Goal: Task Accomplishment & Management: Use online tool/utility

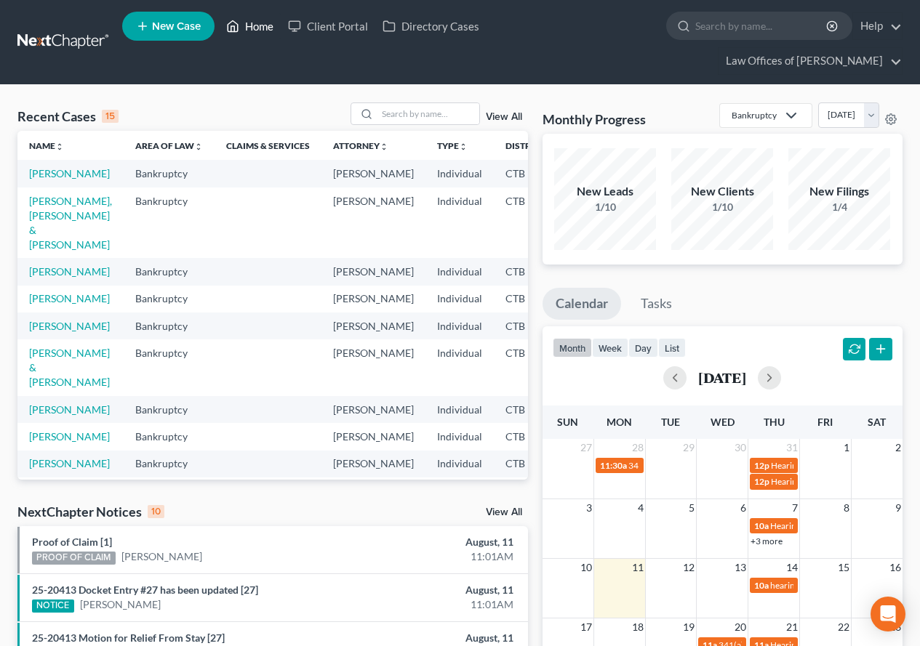
click at [260, 25] on link "Home" at bounding box center [250, 26] width 62 height 26
click at [46, 180] on link "[PERSON_NAME]" at bounding box center [69, 173] width 81 height 12
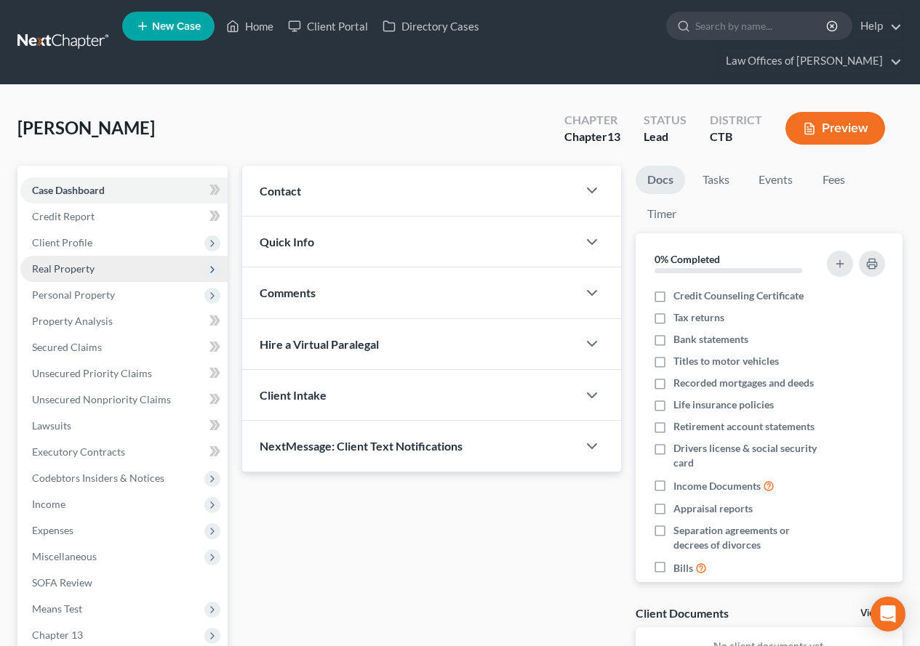
click at [66, 268] on span "Real Property" at bounding box center [63, 268] width 63 height 12
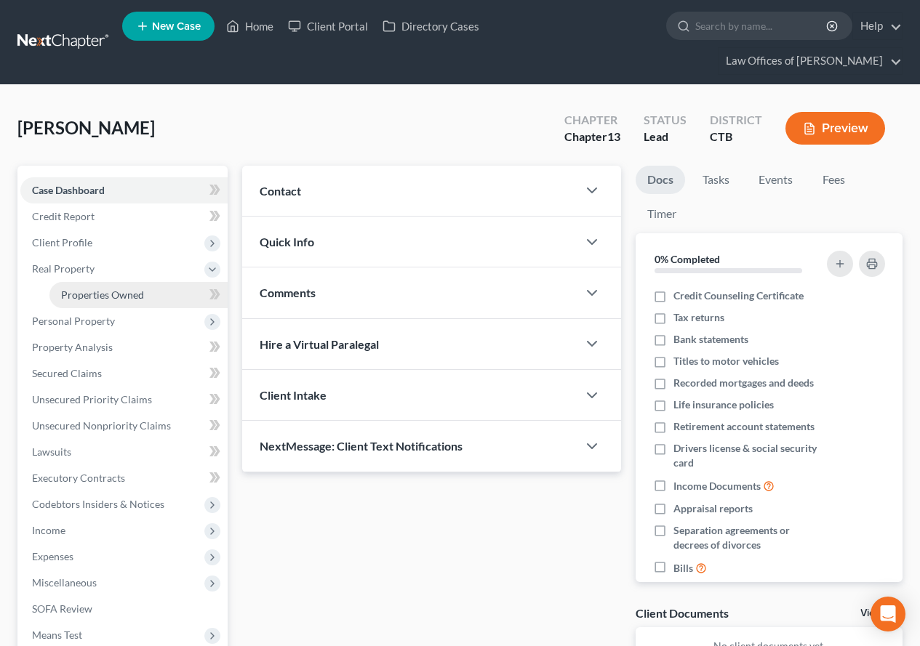
click at [86, 292] on span "Properties Owned" at bounding box center [102, 295] width 83 height 12
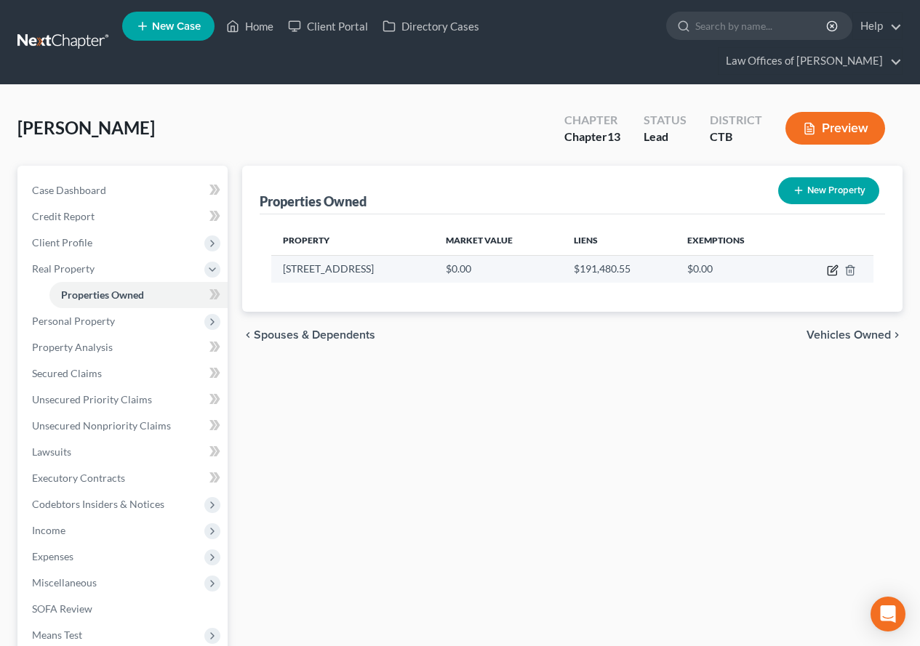
click at [834, 270] on icon "button" at bounding box center [833, 268] width 7 height 7
select select "6"
select select "0"
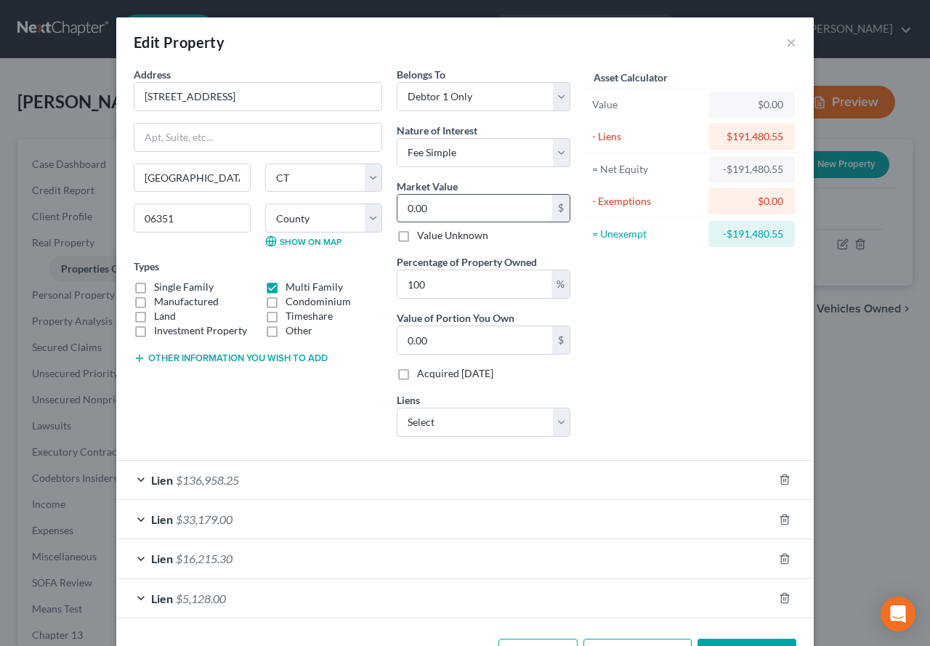
type input "2"
type input "2.00"
type input "27"
type input "27.00"
type input "271"
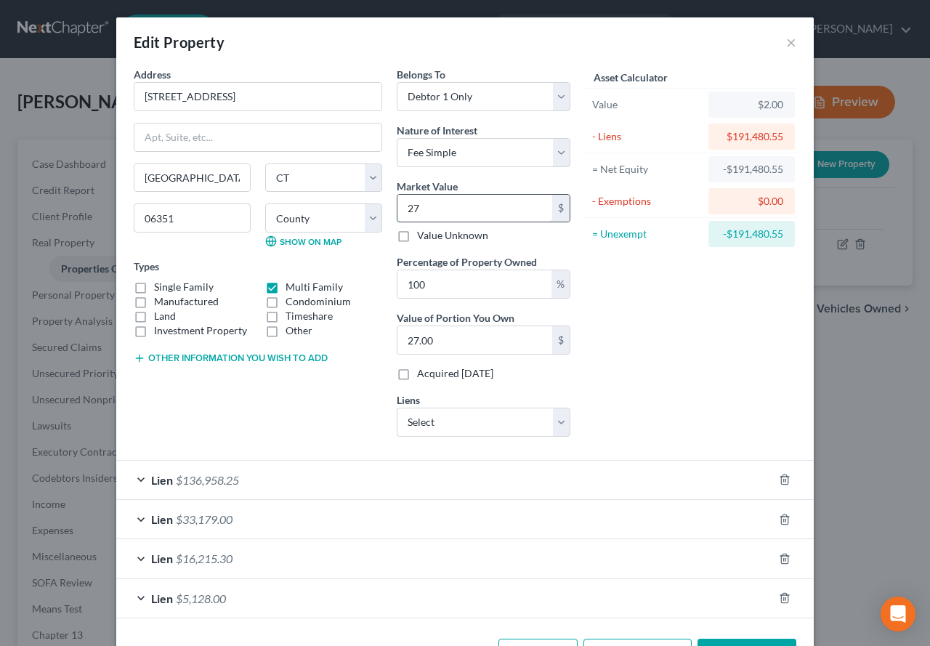
type input "271.00"
type input "2710"
type input "2,710.00"
type input "2,7100"
type input "27,100.00"
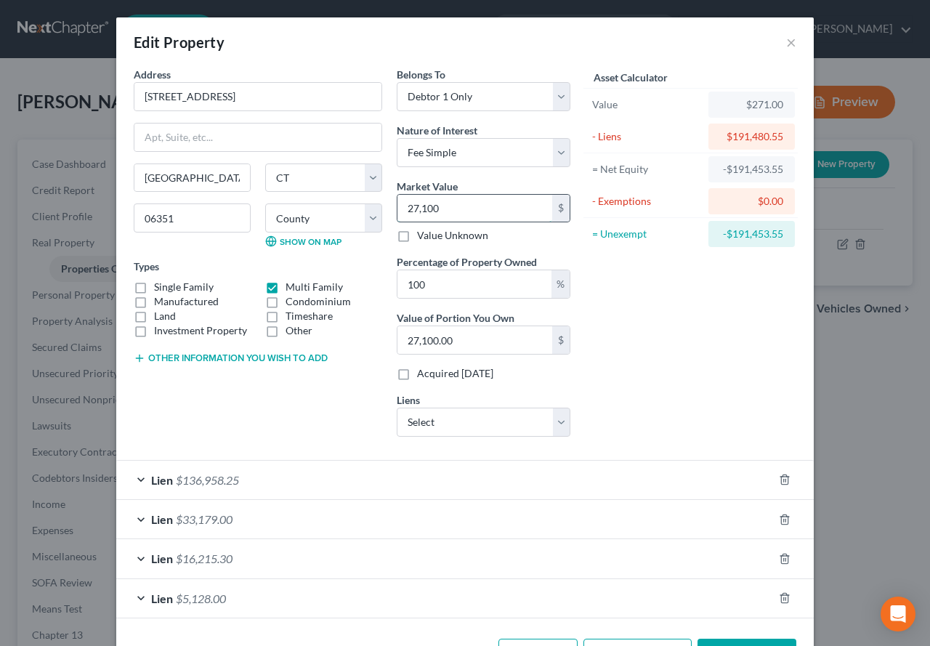
type input "27,1000"
type input "271,000.00"
type input "271,000"
click at [693, 312] on div "Asset Calculator Value $271,000.00 - Liens $191,480.55 = Net Equity -$191,209.5…" at bounding box center [691, 258] width 226 height 382
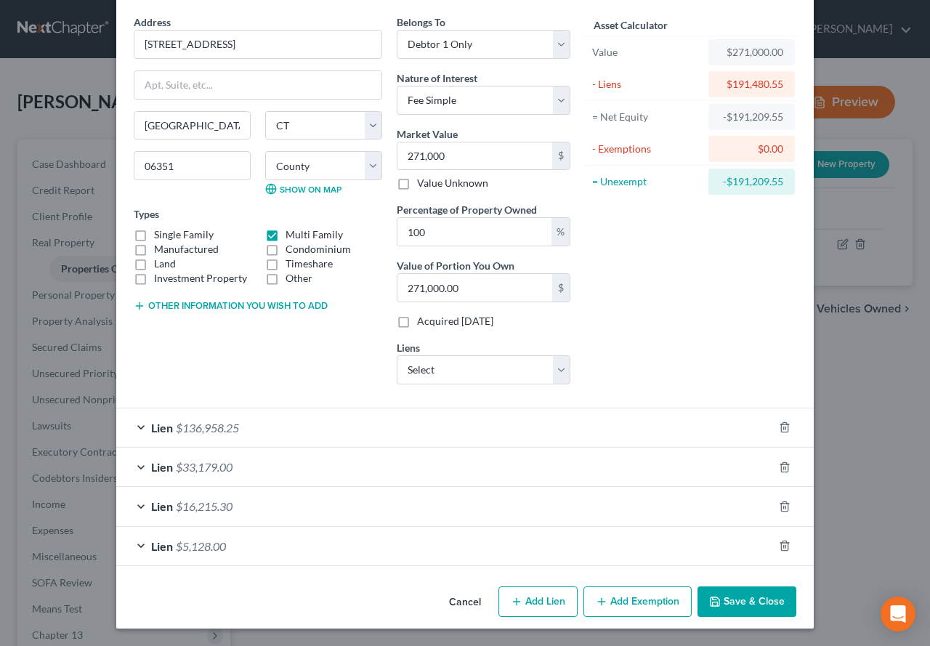
click at [726, 601] on button "Save & Close" at bounding box center [747, 602] width 99 height 31
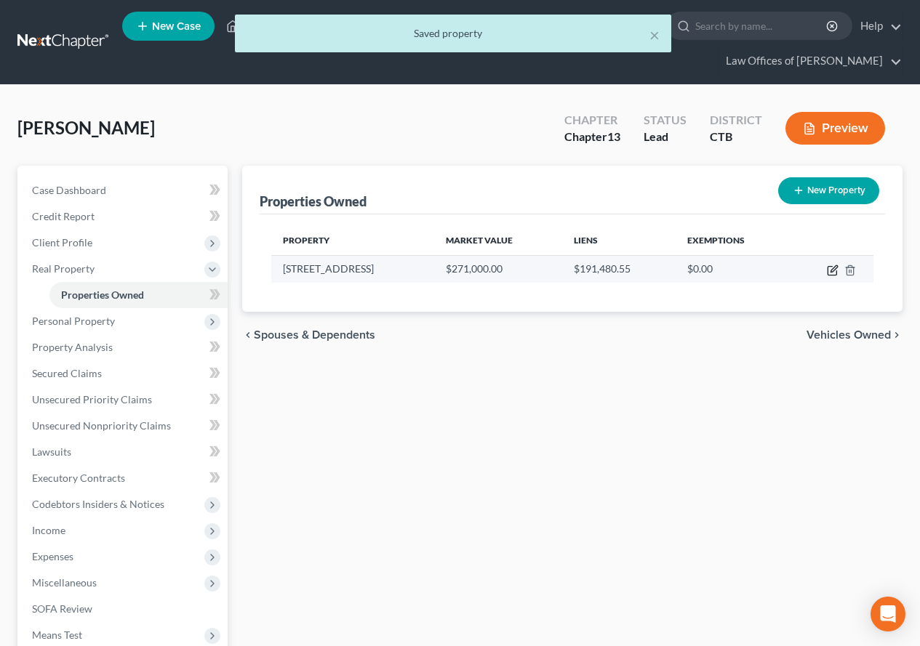
click at [829, 269] on icon "button" at bounding box center [833, 271] width 12 height 12
select select "6"
select select "5"
select select "0"
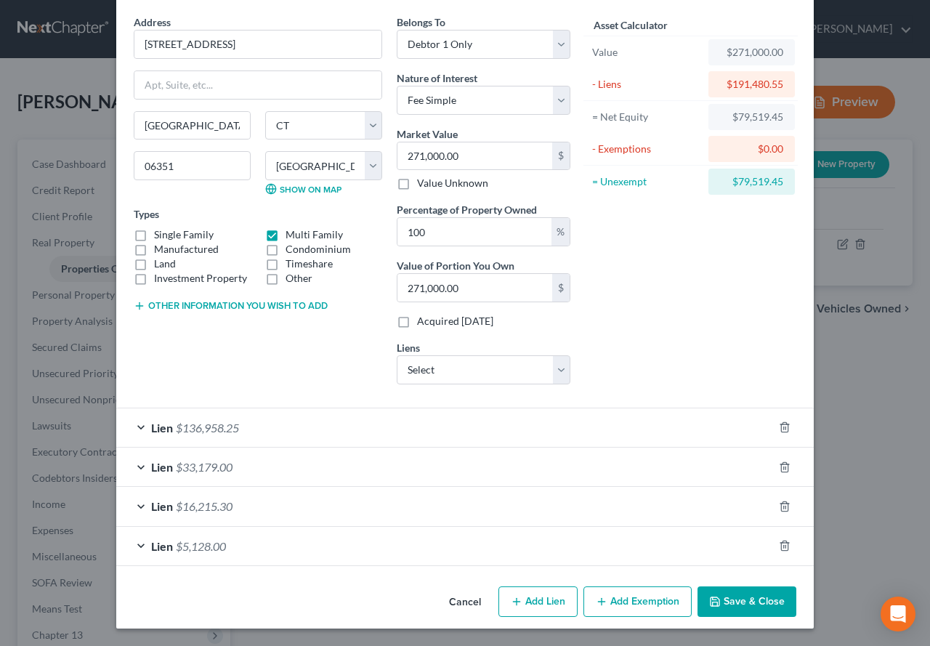
click at [132, 506] on div "Lien $16,215.30" at bounding box center [444, 506] width 657 height 39
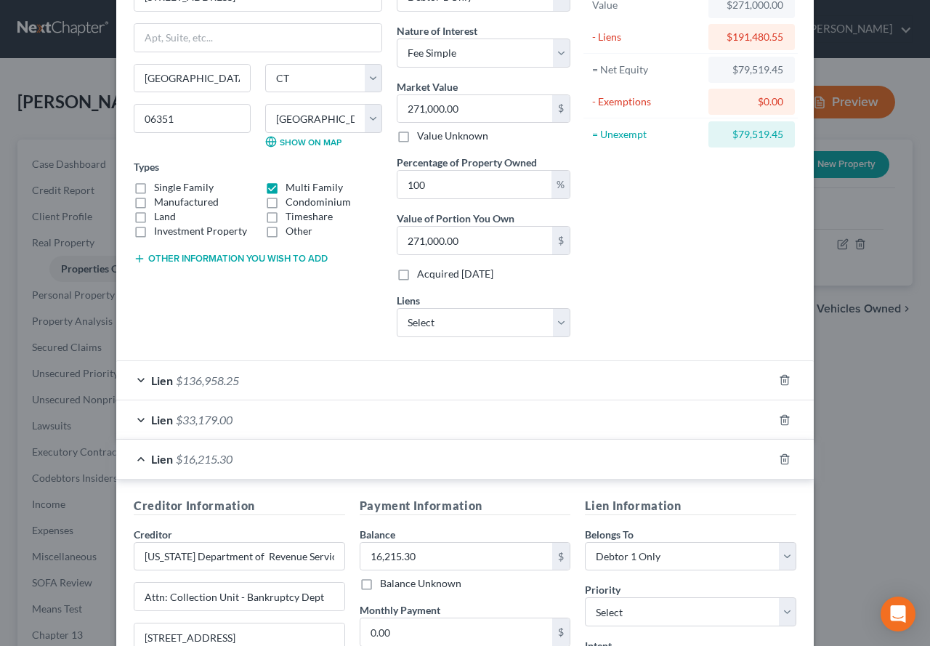
scroll to position [125, 0]
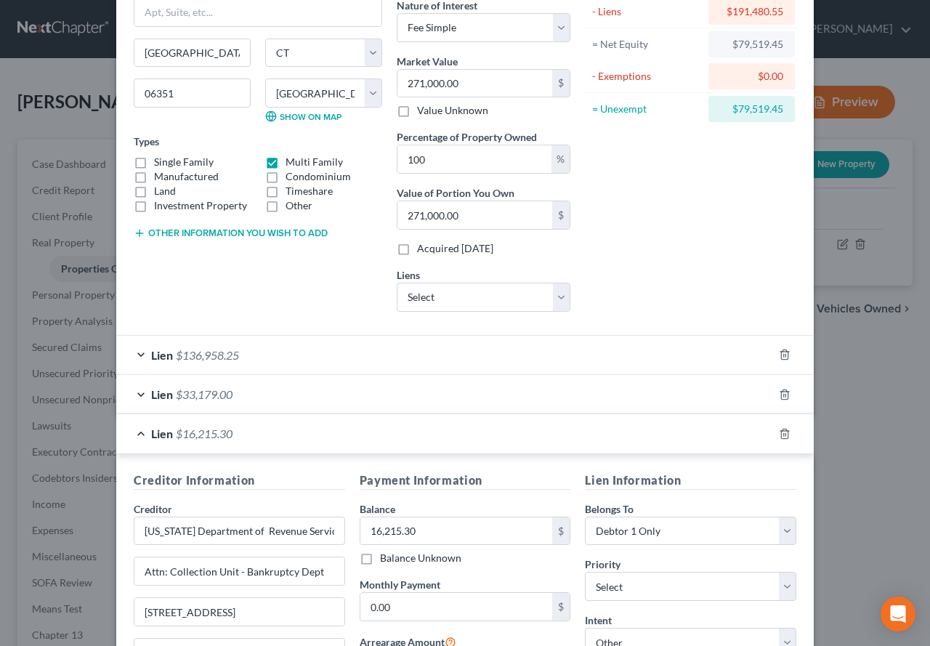
click at [140, 395] on div "Lien $33,179.00" at bounding box center [444, 394] width 657 height 39
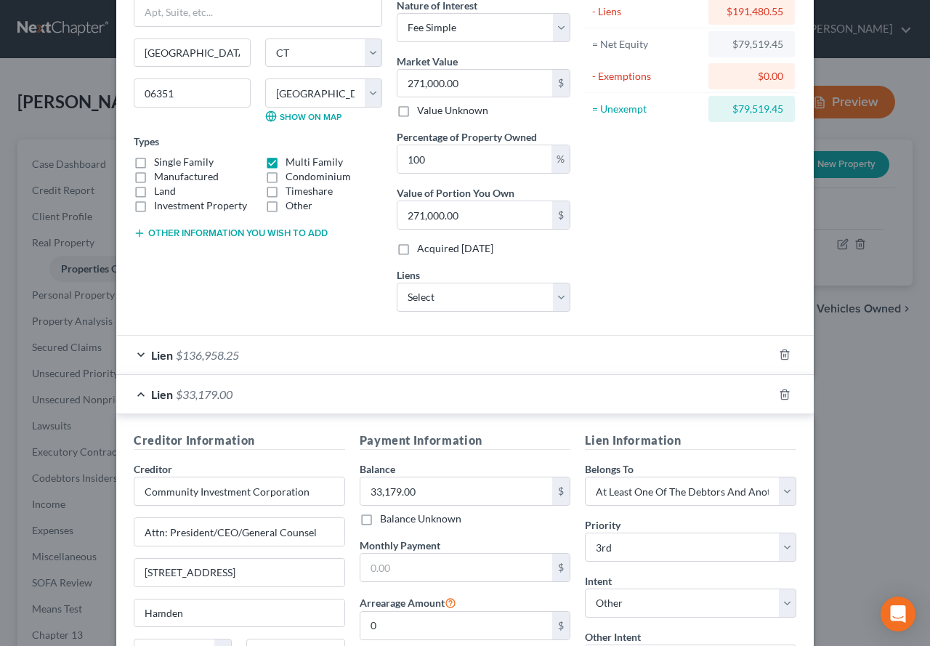
click at [133, 356] on div "Lien $136,958.25" at bounding box center [444, 355] width 657 height 39
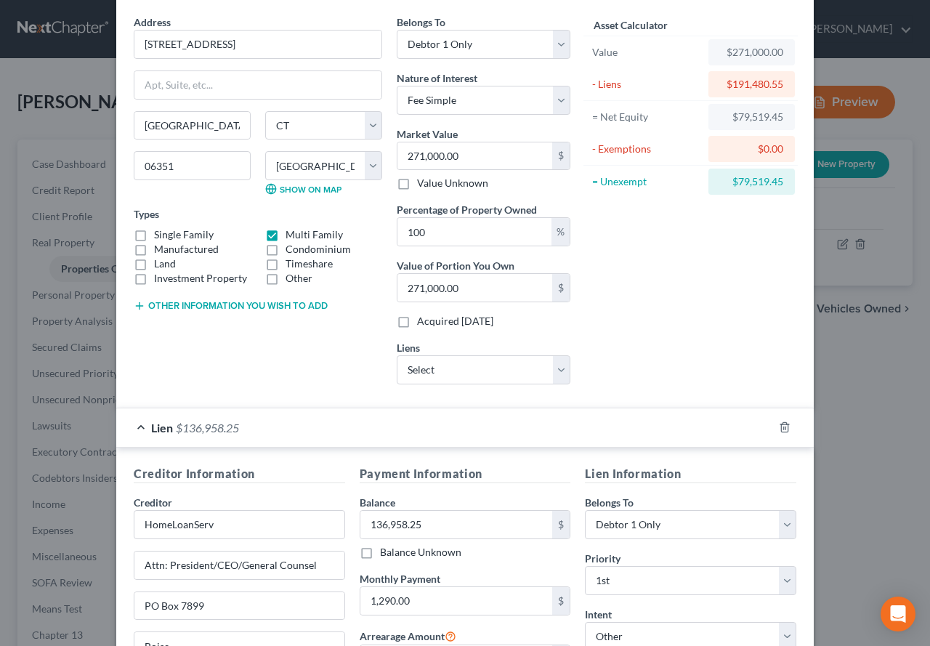
scroll to position [0, 0]
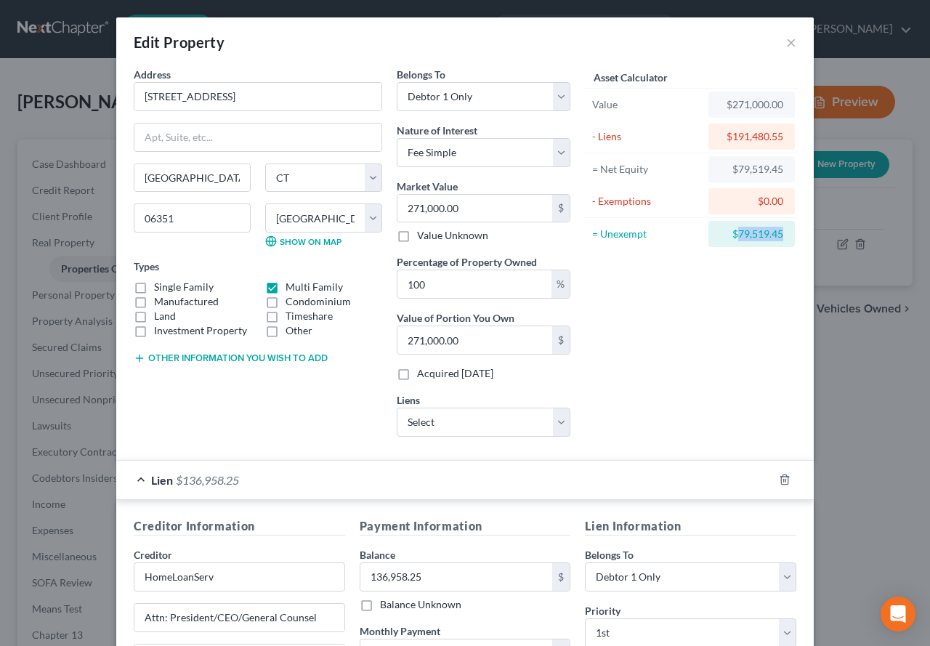
drag, startPoint x: 732, startPoint y: 236, endPoint x: 807, endPoint y: 236, distance: 74.9
copy div "79,519.45"
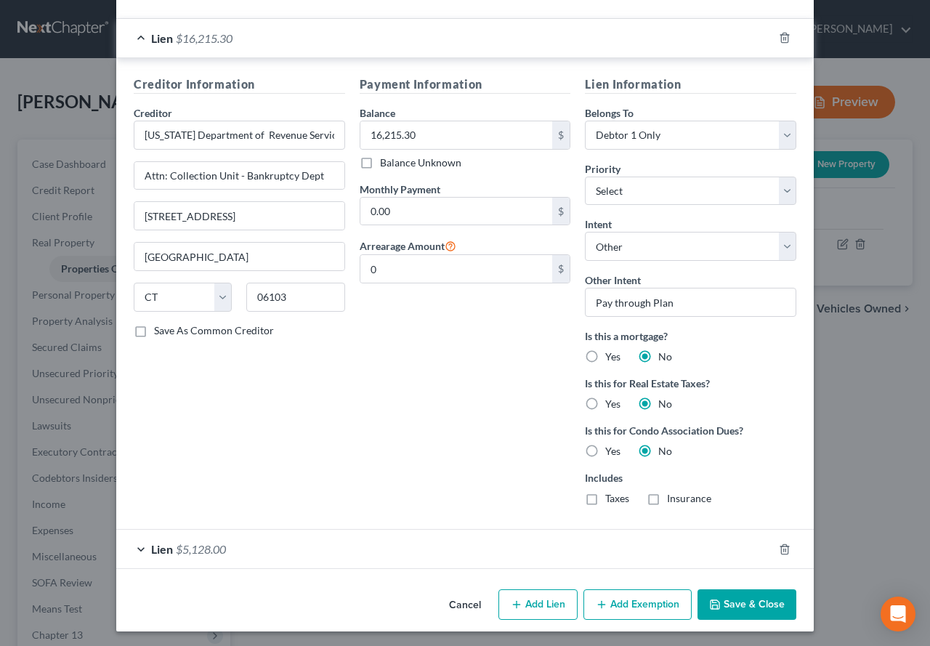
scroll to position [1279, 0]
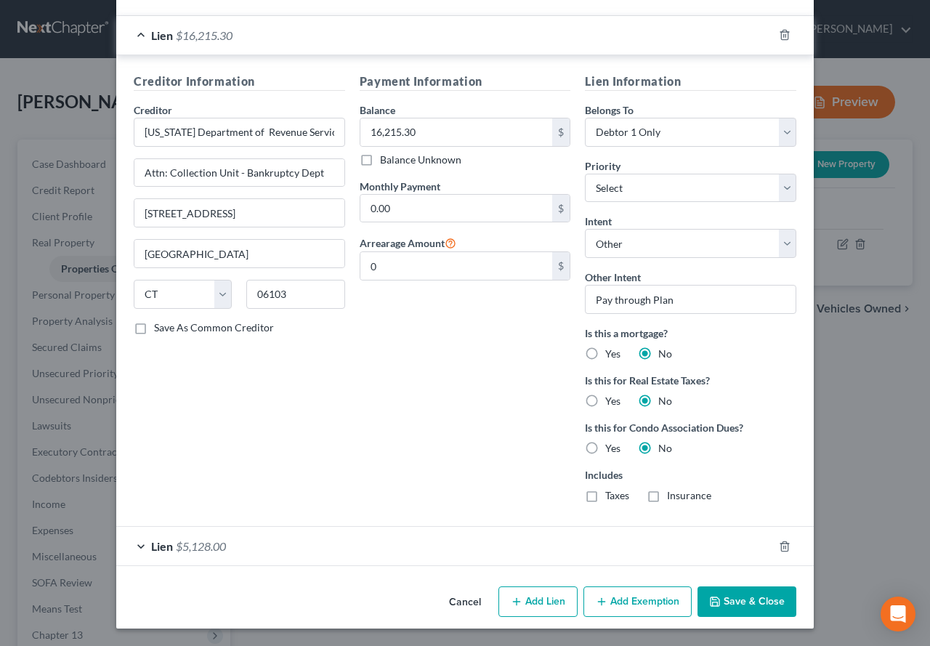
click at [624, 609] on button "Add Exemption" at bounding box center [638, 602] width 108 height 31
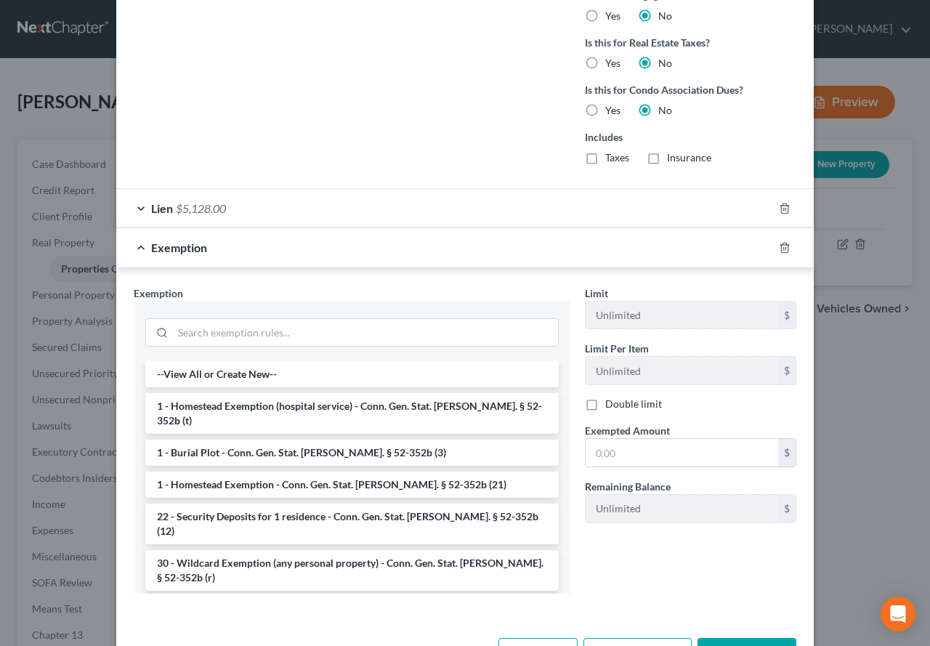
scroll to position [1642, 0]
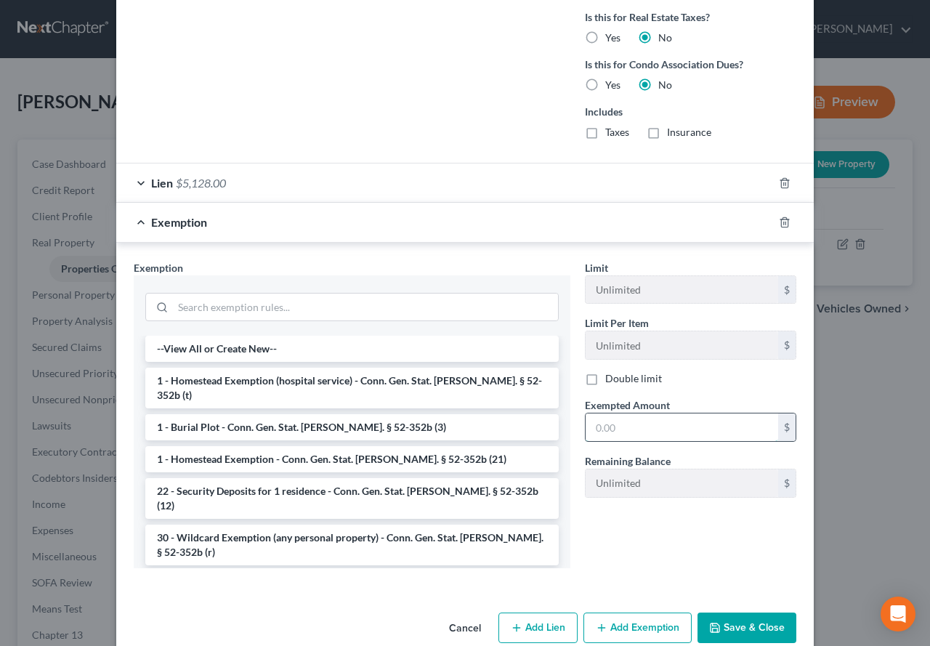
paste input "79,519.45"
type input "79,519.45"
click at [228, 299] on input "search" at bounding box center [365, 308] width 385 height 28
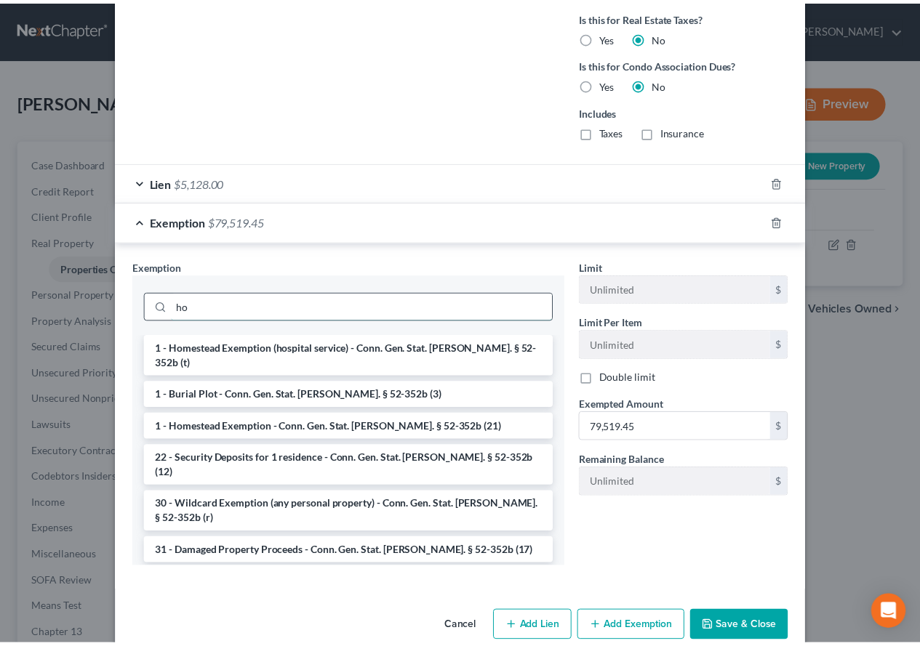
scroll to position [1597, 0]
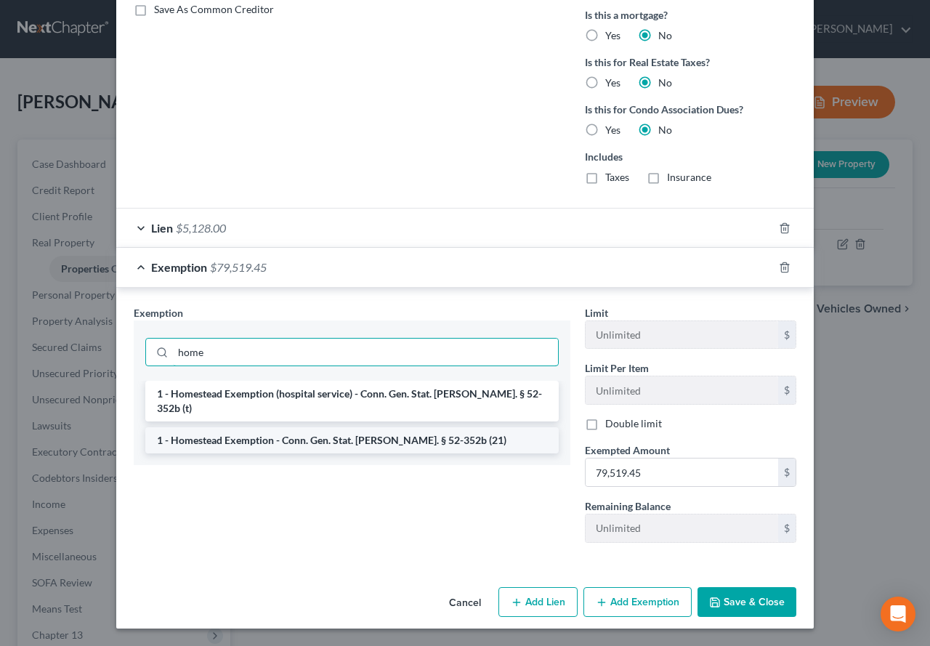
type input "home"
click at [238, 432] on li "1 - Homestead Exemption - Conn. Gen. Stat. [PERSON_NAME]. § 52-352b (21)" at bounding box center [352, 440] width 414 height 26
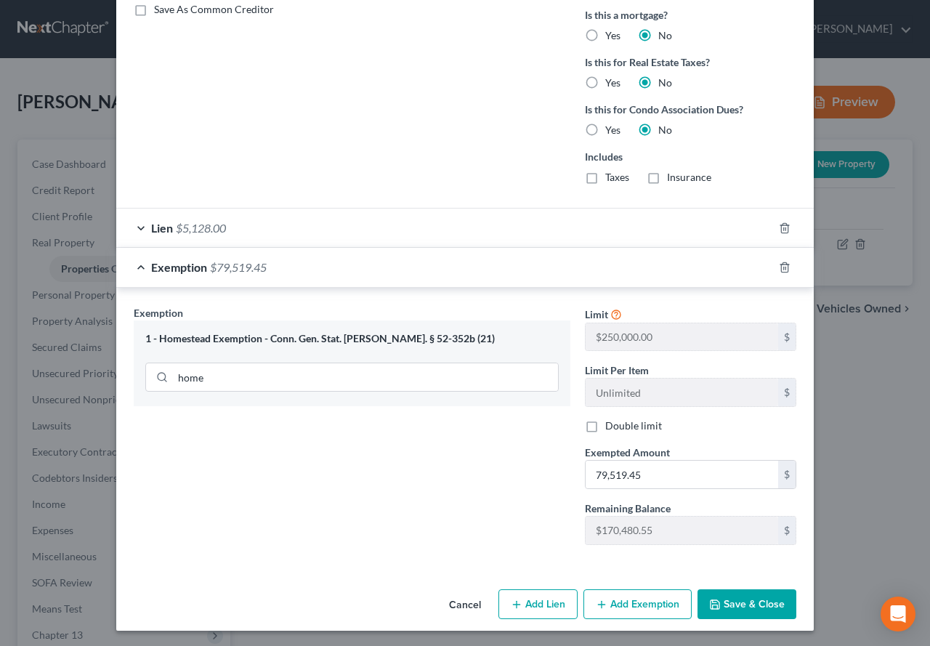
click at [722, 612] on button "Save & Close" at bounding box center [747, 605] width 99 height 31
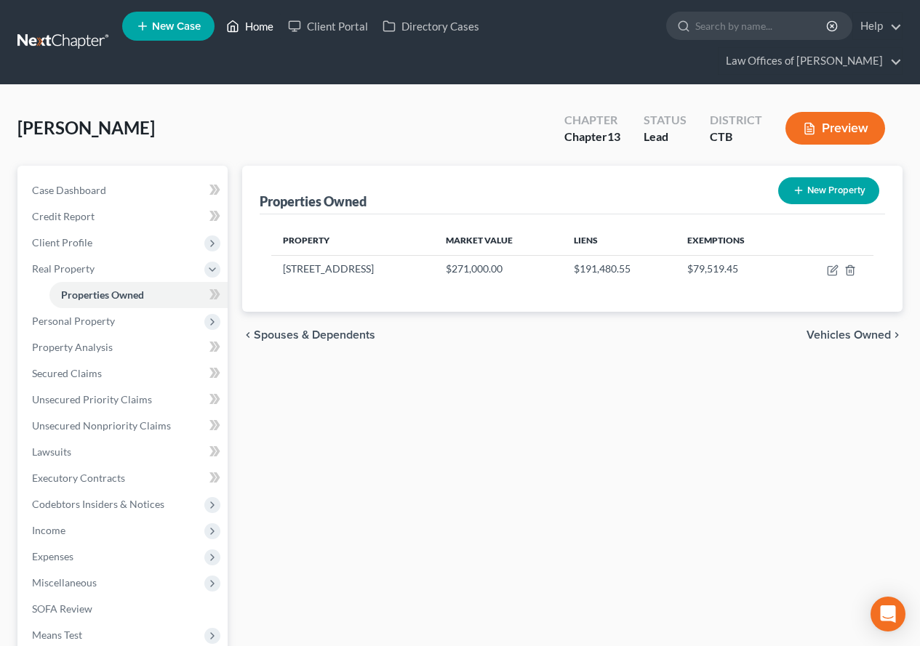
click at [259, 25] on link "Home" at bounding box center [250, 26] width 62 height 26
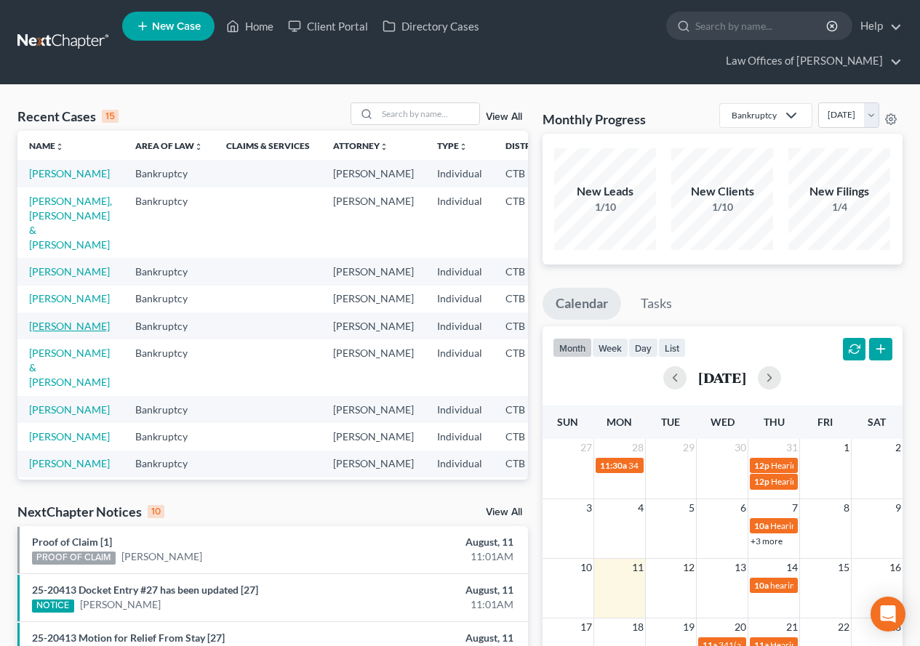
click at [37, 332] on link "[PERSON_NAME]" at bounding box center [69, 326] width 81 height 12
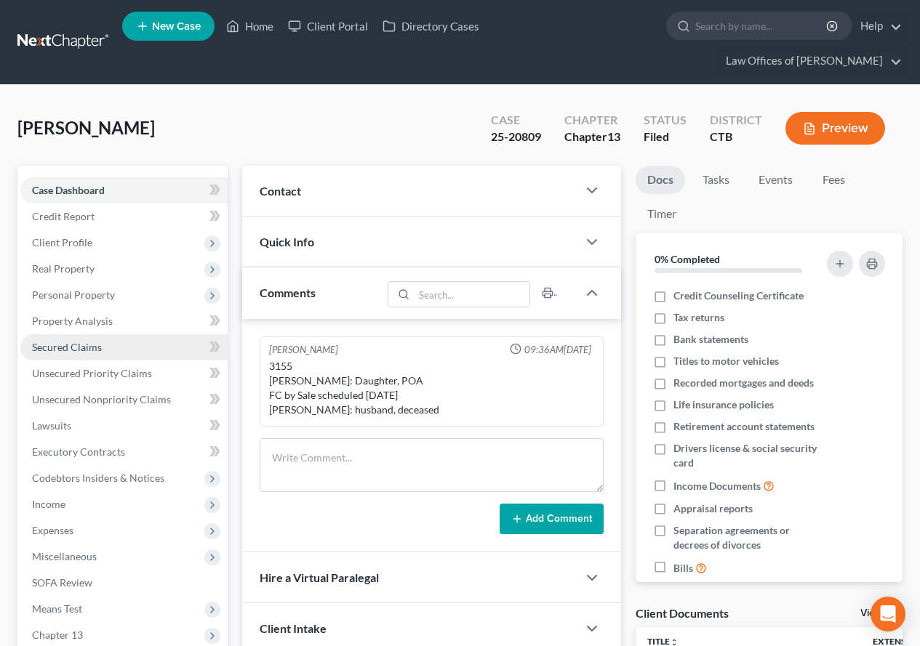
click at [74, 353] on link "Secured Claims" at bounding box center [123, 347] width 207 height 26
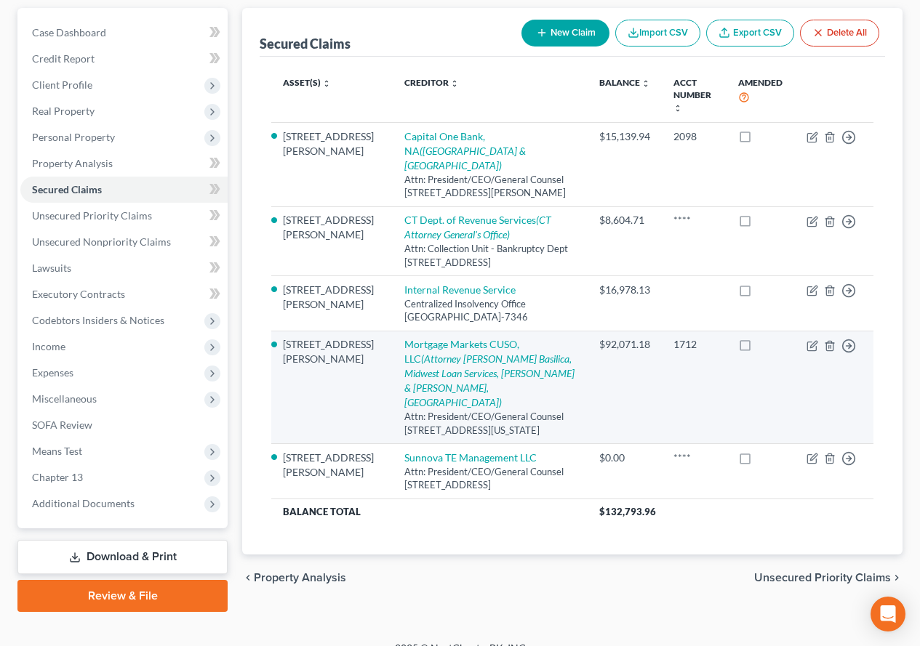
scroll to position [179, 0]
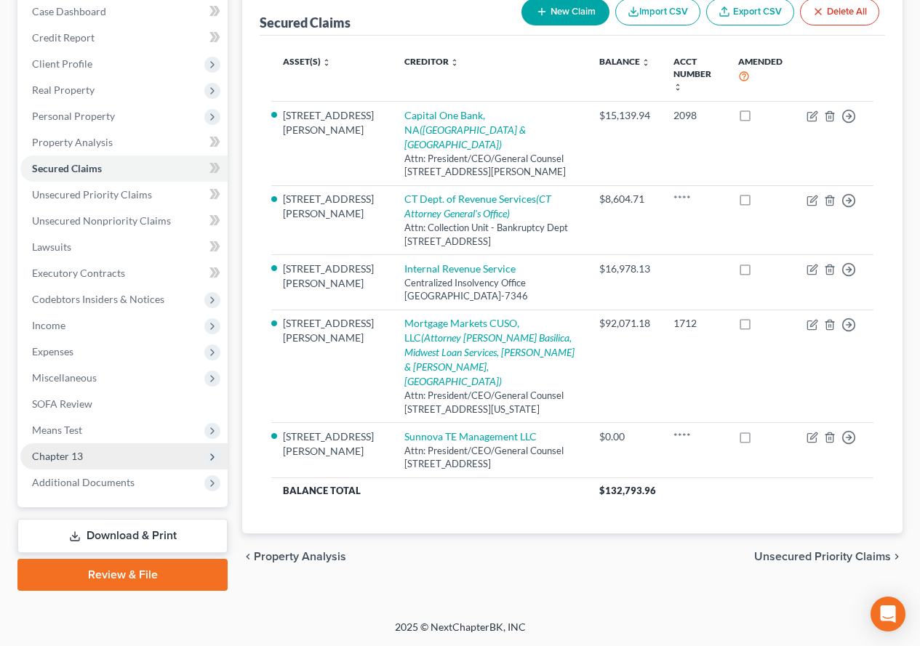
click at [108, 462] on span "Chapter 13" at bounding box center [123, 456] width 207 height 26
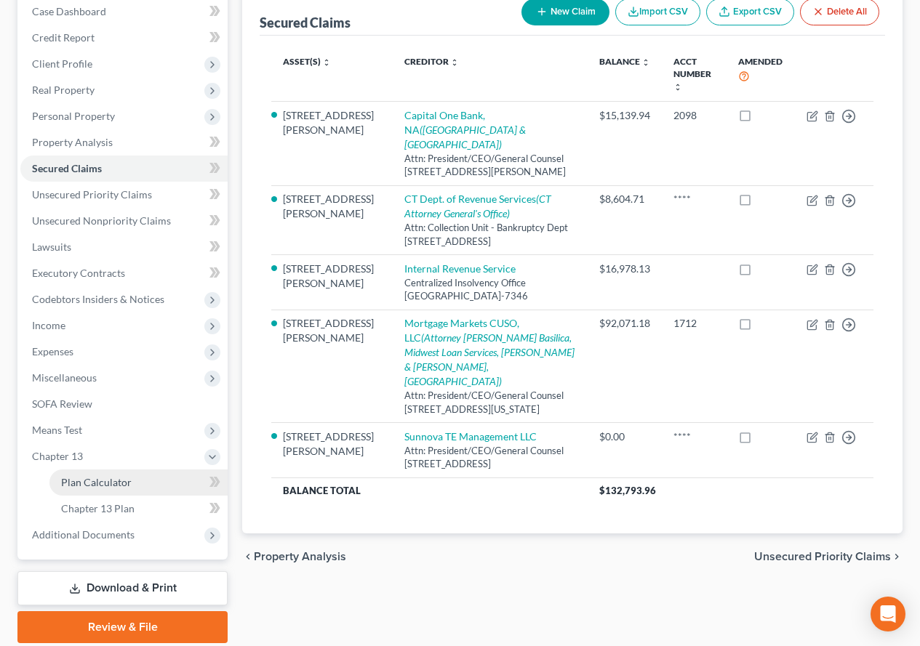
click at [119, 489] on link "Plan Calculator" at bounding box center [138, 483] width 178 height 26
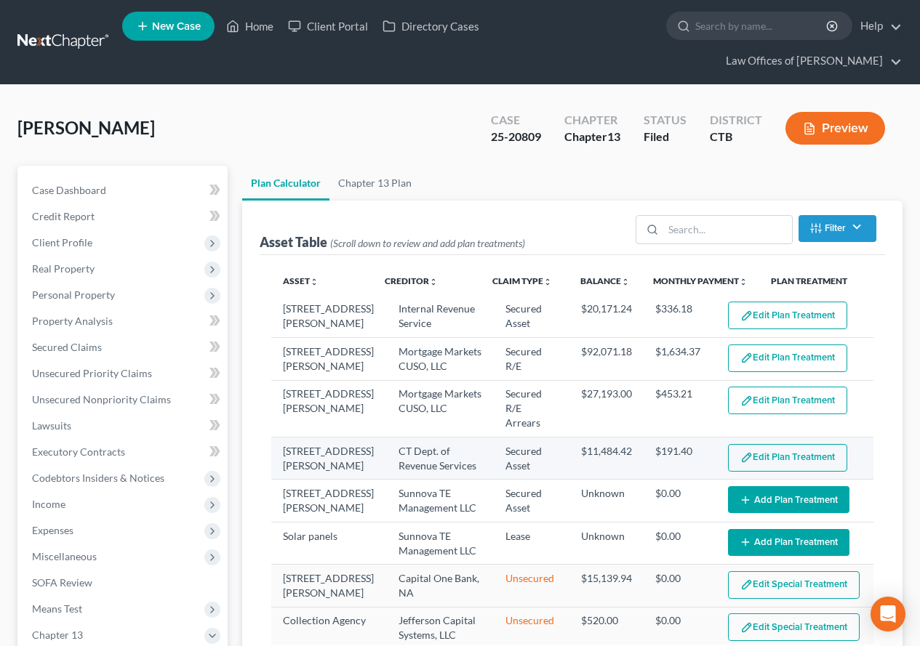
select select "59"
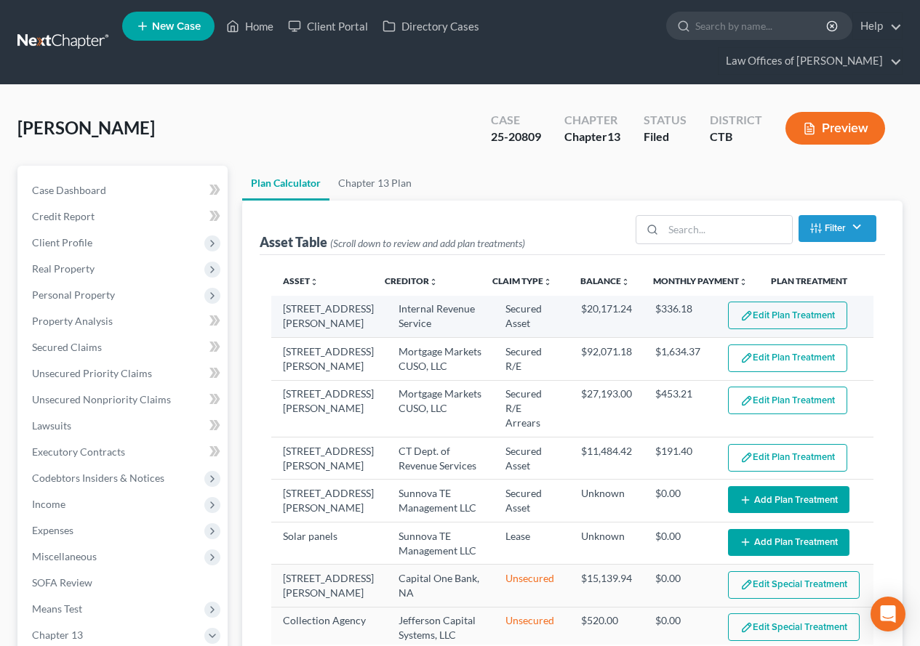
click at [779, 321] on button "Edit Plan Treatment" at bounding box center [787, 316] width 119 height 28
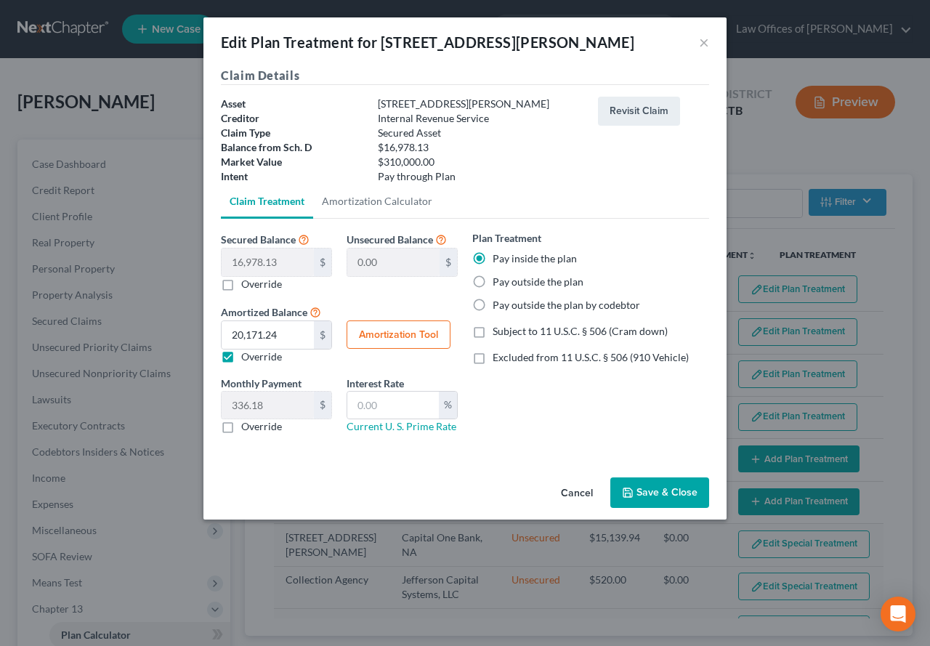
click at [241, 288] on label "Override" at bounding box center [261, 284] width 41 height 15
click at [247, 286] on input "Override" at bounding box center [251, 281] width 9 height 9
checkbox input "true"
type input "16,978.13"
click at [278, 262] on input "0.00" at bounding box center [268, 263] width 92 height 28
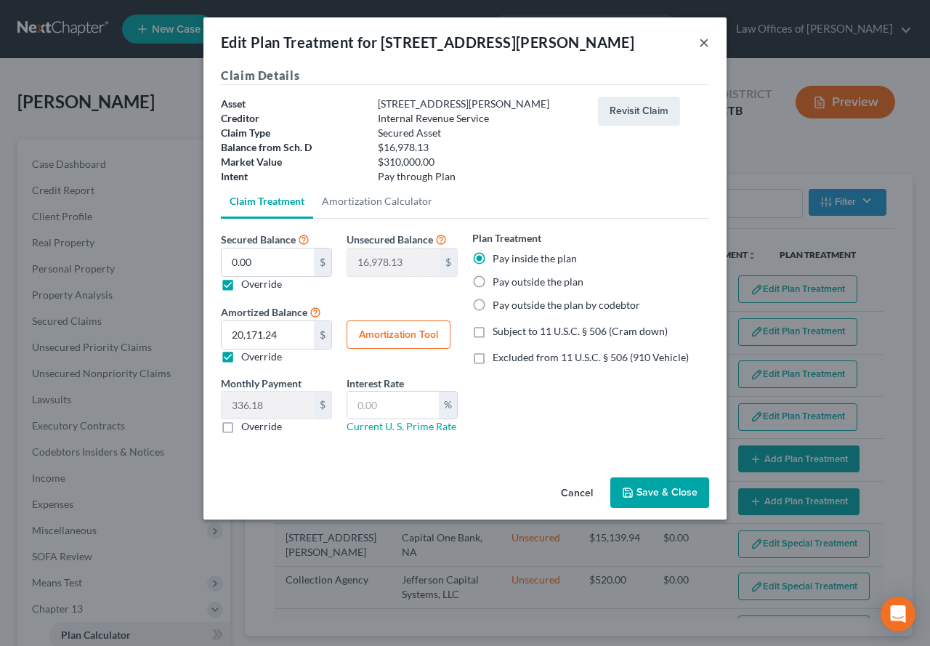
click at [702, 45] on button "×" at bounding box center [704, 41] width 10 height 17
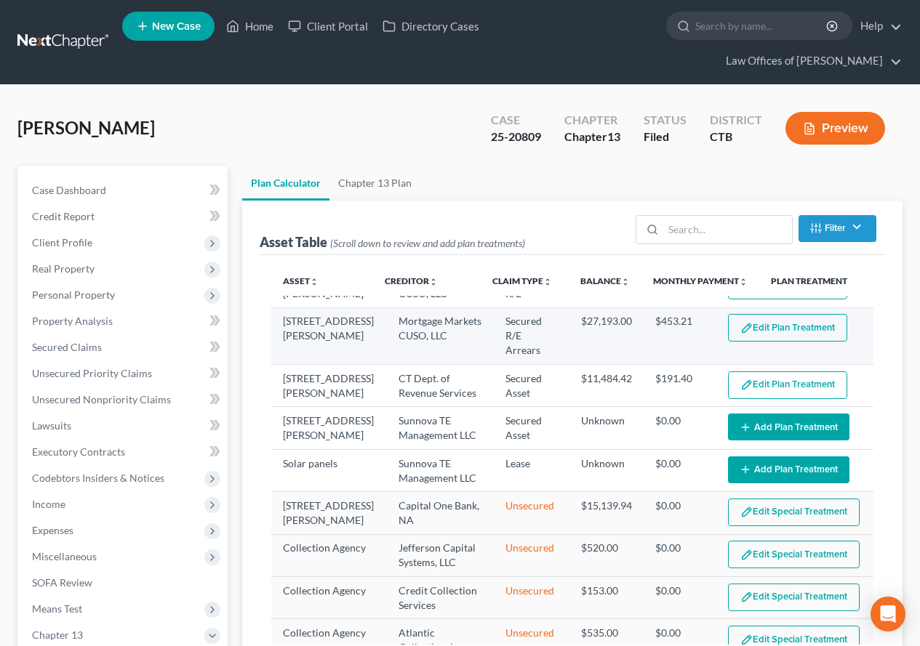
scroll to position [145, 0]
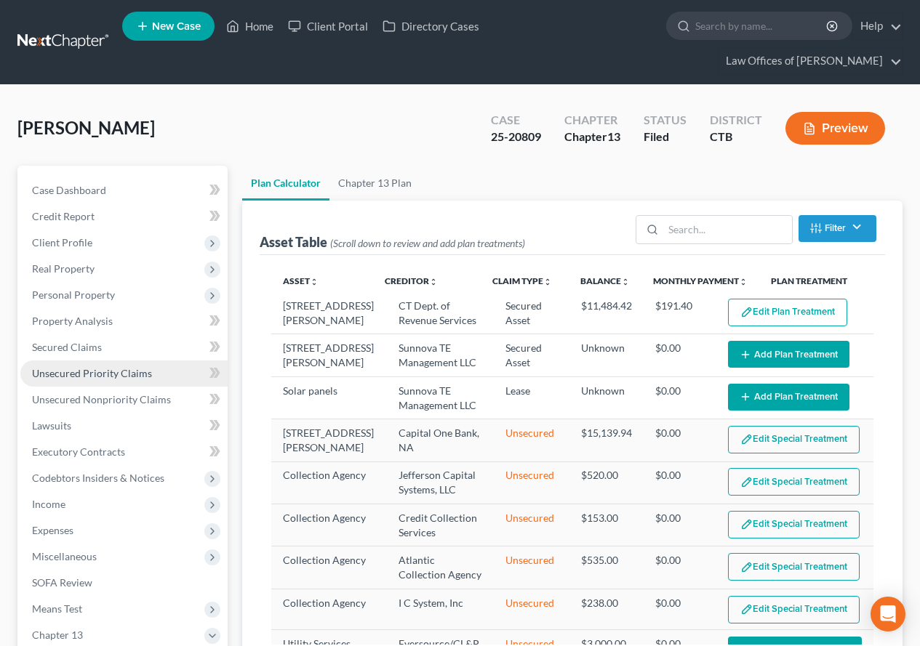
click at [89, 377] on span "Unsecured Priority Claims" at bounding box center [92, 373] width 120 height 12
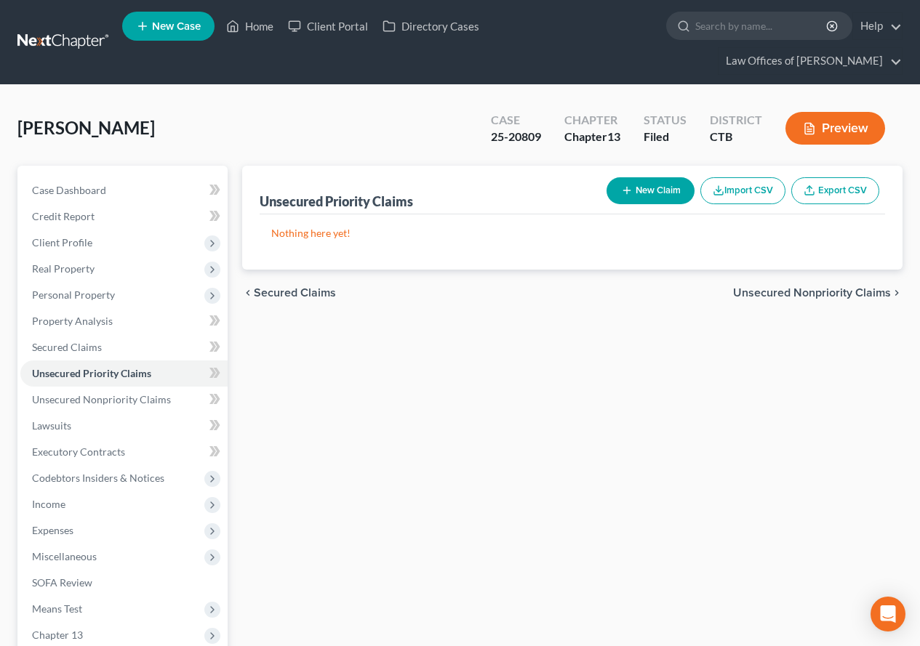
click at [632, 191] on button "New Claim" at bounding box center [650, 190] width 88 height 27
select select "0"
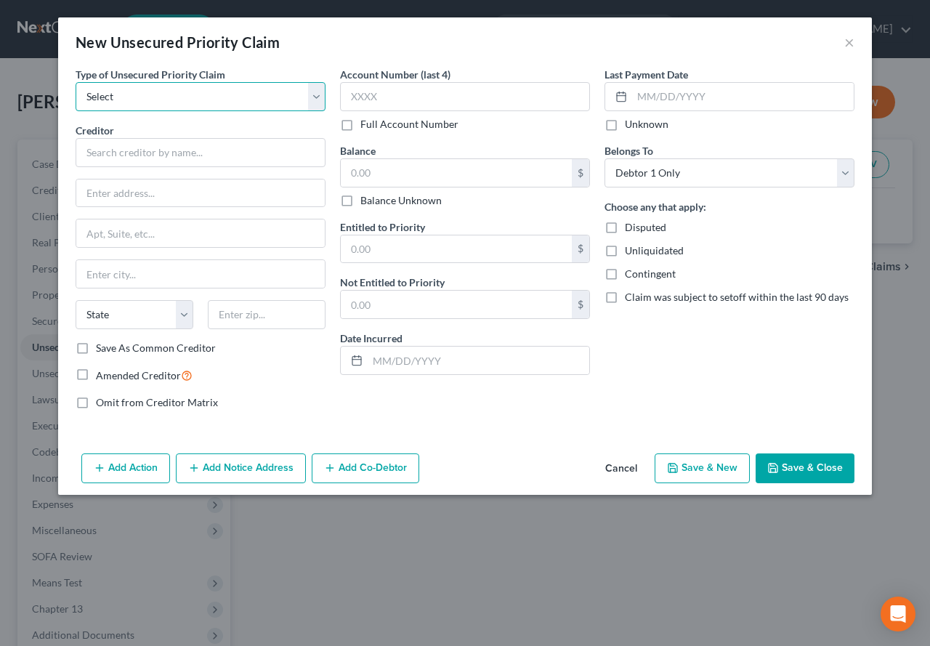
click at [314, 99] on select "Select Taxes & Other Government Units Domestic Support Obligations Extensions o…" at bounding box center [201, 96] width 250 height 29
select select "0"
click at [76, 82] on select "Select Taxes & Other Government Units Domestic Support Obligations Extensions o…" at bounding box center [201, 96] width 250 height 29
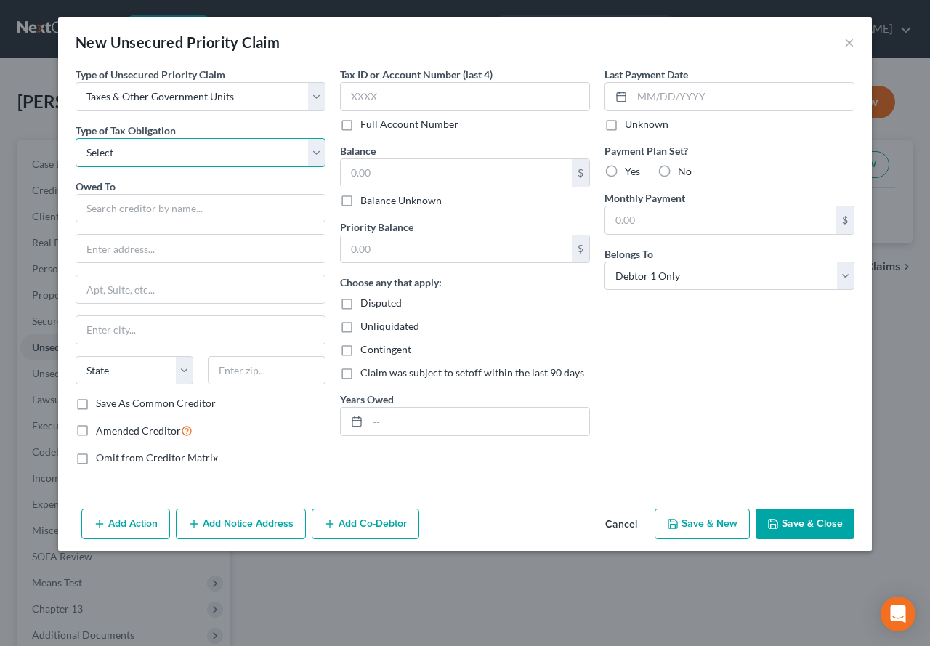
click at [311, 148] on select "Select Federal City State Franchise Tax Board Other" at bounding box center [201, 152] width 250 height 29
select select "0"
click at [76, 138] on select "Select Federal City State Franchise Tax Board Other" at bounding box center [201, 152] width 250 height 29
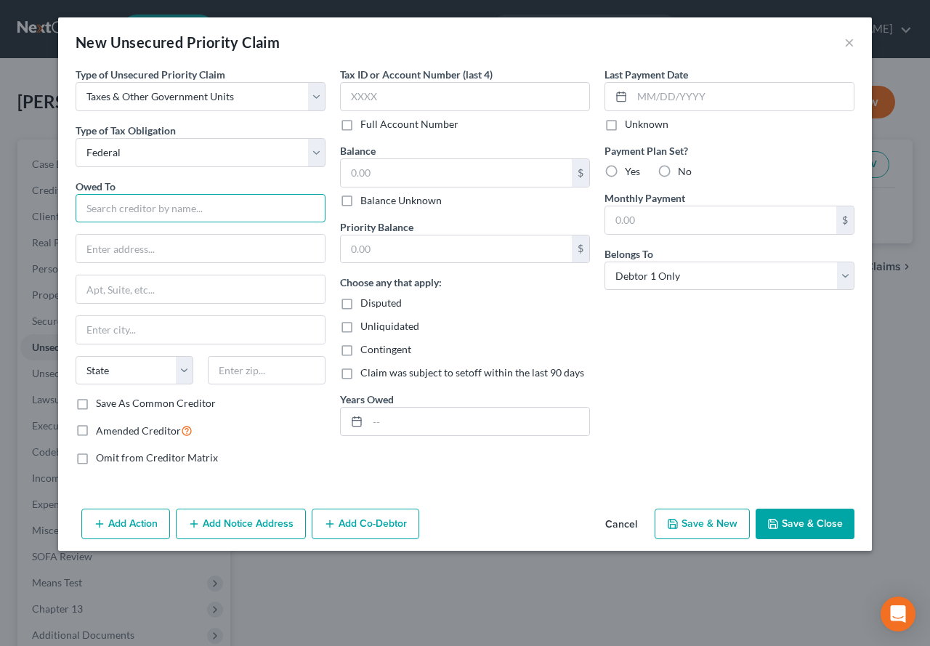
click at [197, 211] on input "text" at bounding box center [201, 208] width 250 height 29
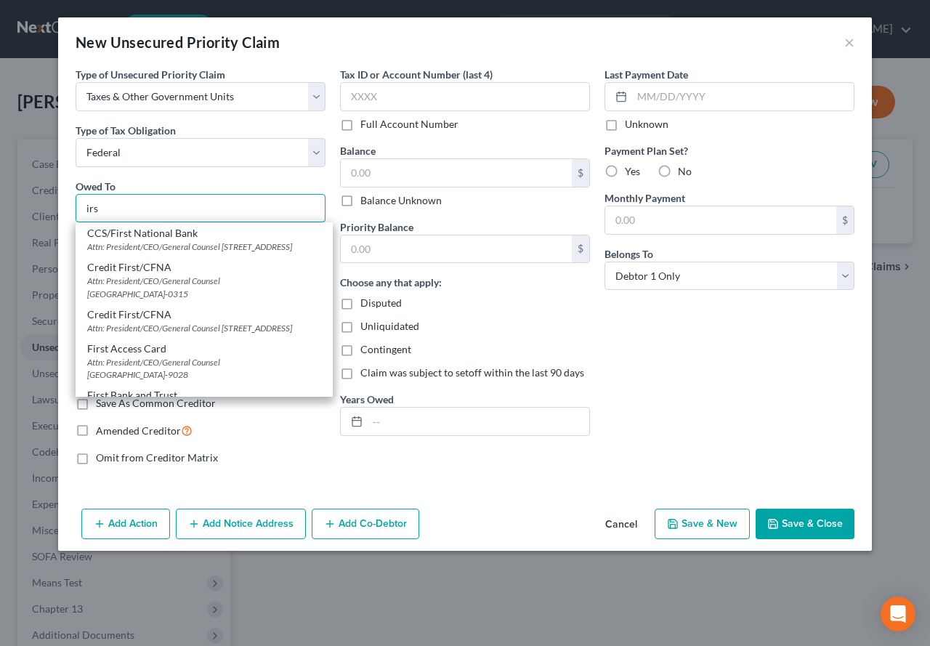
type input "irs"
click at [96, 433] on label "Amended Creditor" at bounding box center [144, 430] width 97 height 17
click at [102, 432] on input "Amended Creditor" at bounding box center [106, 426] width 9 height 9
checkbox input "true"
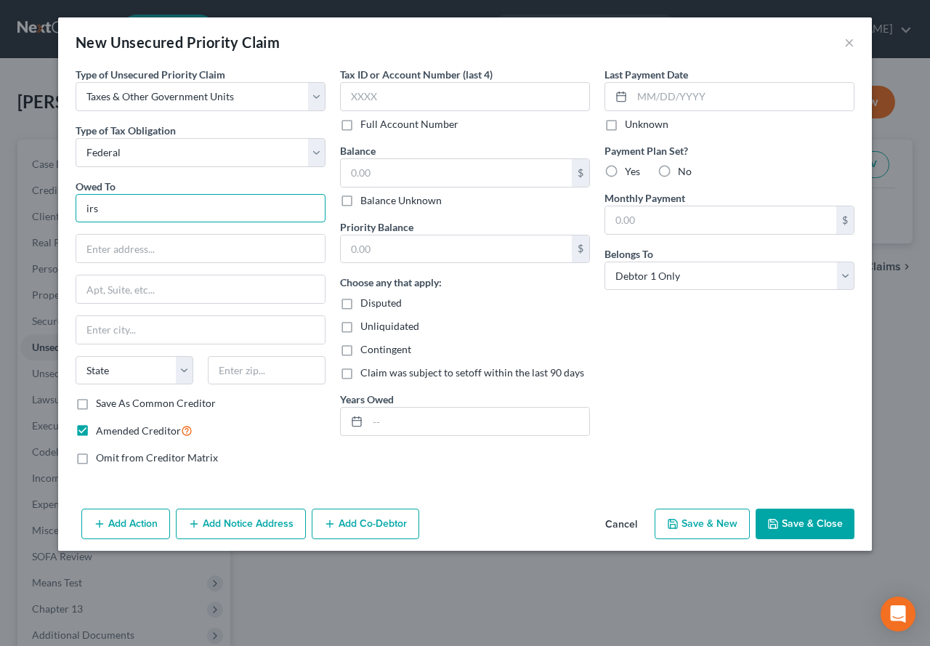
drag, startPoint x: 119, startPoint y: 197, endPoint x: 55, endPoint y: 211, distance: 66.2
click at [55, 211] on div "New Unsecured Priority Claim × Type of Unsecured Priority Claim * Select Taxes …" at bounding box center [465, 323] width 930 height 646
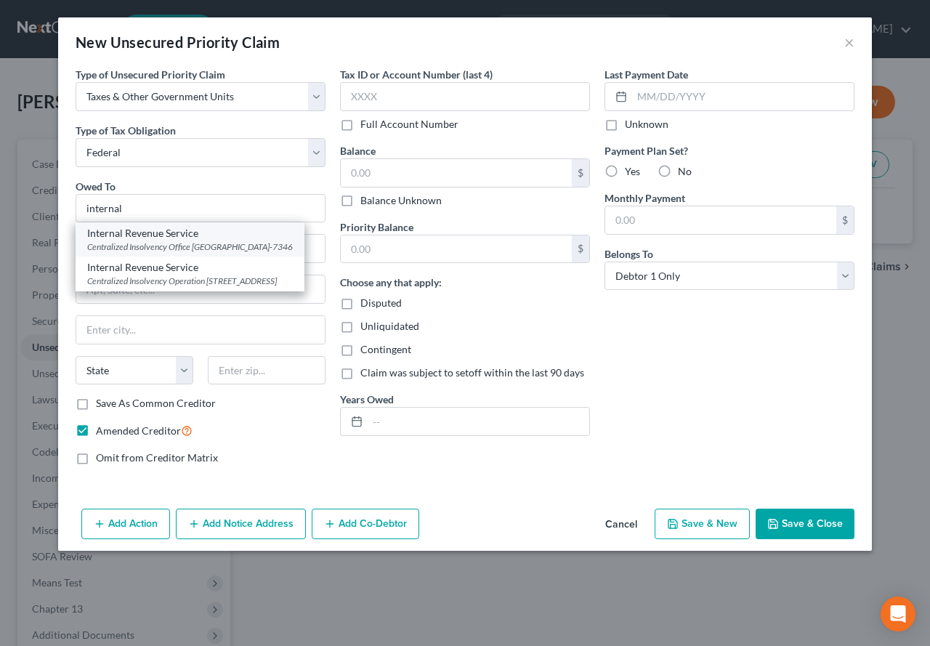
click at [238, 253] on div "Centralized Insolvency Office [GEOGRAPHIC_DATA]-7346" at bounding box center [190, 247] width 206 height 12
type input "Internal Revenue Service"
type input "Centralized Insolvency Office"
type input "PO Box 7346"
type input "[GEOGRAPHIC_DATA]"
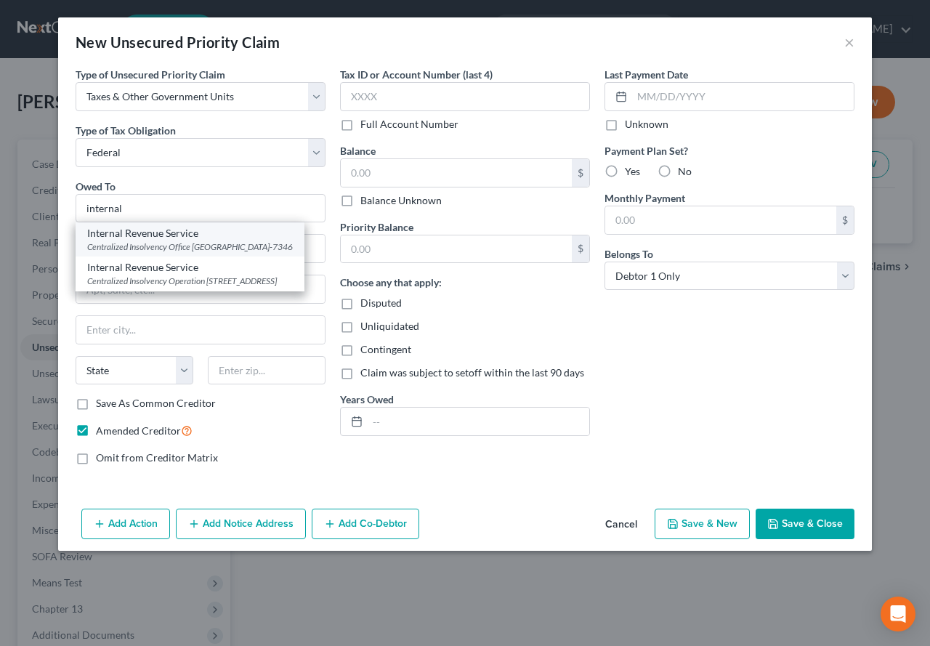
select select "39"
type input "19101-7346"
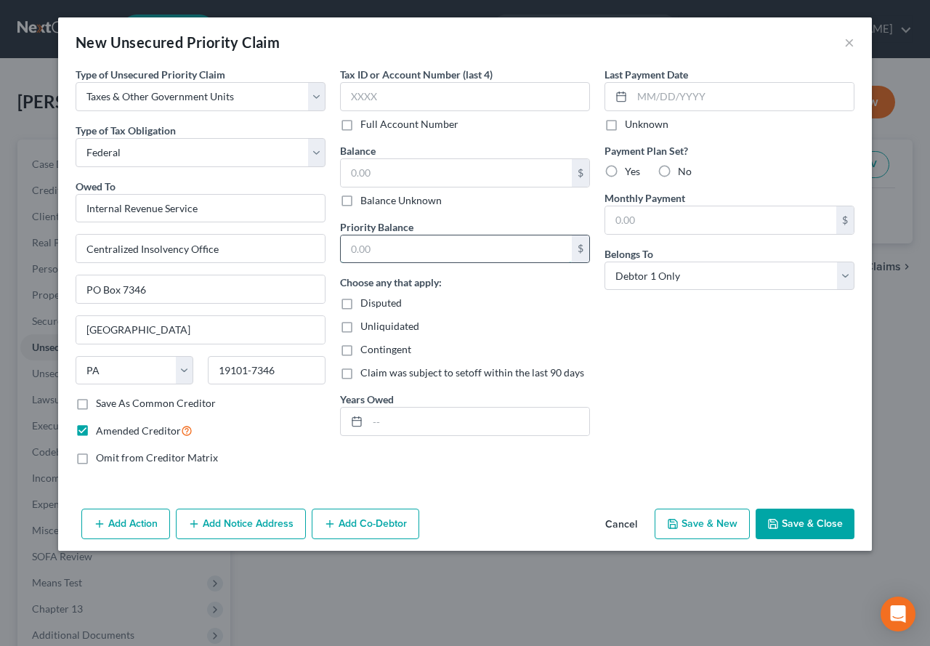
click at [386, 252] on input "text" at bounding box center [456, 250] width 231 height 28
type input "4,580.91"
click at [403, 175] on input "text" at bounding box center [456, 173] width 231 height 28
click at [847, 275] on select "Select Debtor 1 Only Debtor 2 Only Debtor 1 And Debtor 2 Only At Least One Of T…" at bounding box center [730, 276] width 250 height 29
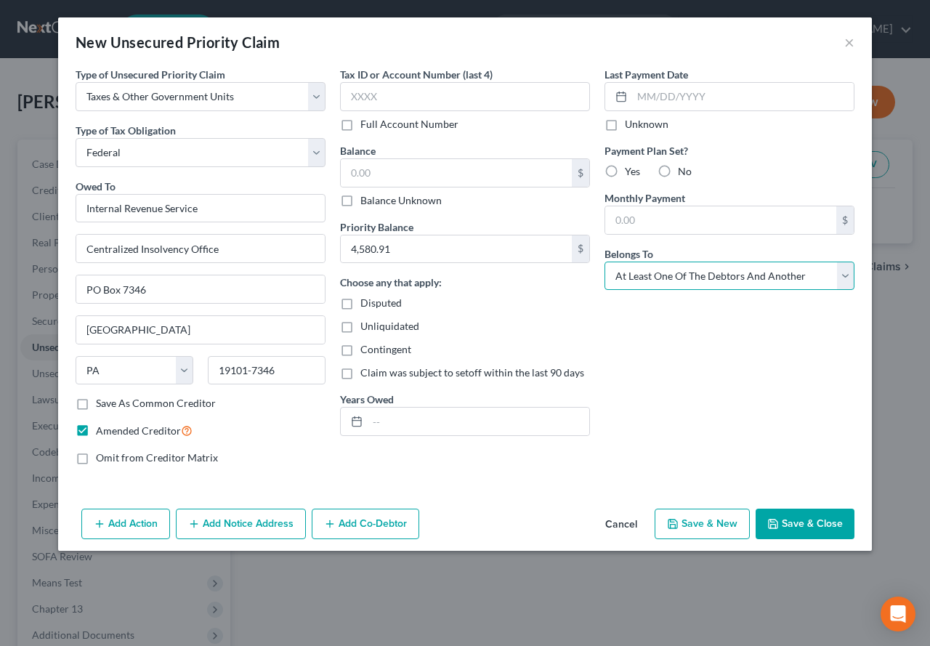
click at [605, 262] on select "Select Debtor 1 Only Debtor 2 Only Debtor 1 And Debtor 2 Only At Least One Of T…" at bounding box center [730, 276] width 250 height 29
click at [369, 172] on input "text" at bounding box center [456, 173] width 231 height 28
click at [848, 278] on select "Select Debtor 1 Only Debtor 2 Only Debtor 1 And Debtor 2 Only At Least One Of T…" at bounding box center [730, 276] width 250 height 29
select select "0"
click at [605, 262] on select "Select Debtor 1 Only Debtor 2 Only Debtor 1 And Debtor 2 Only At Least One Of T…" at bounding box center [730, 276] width 250 height 29
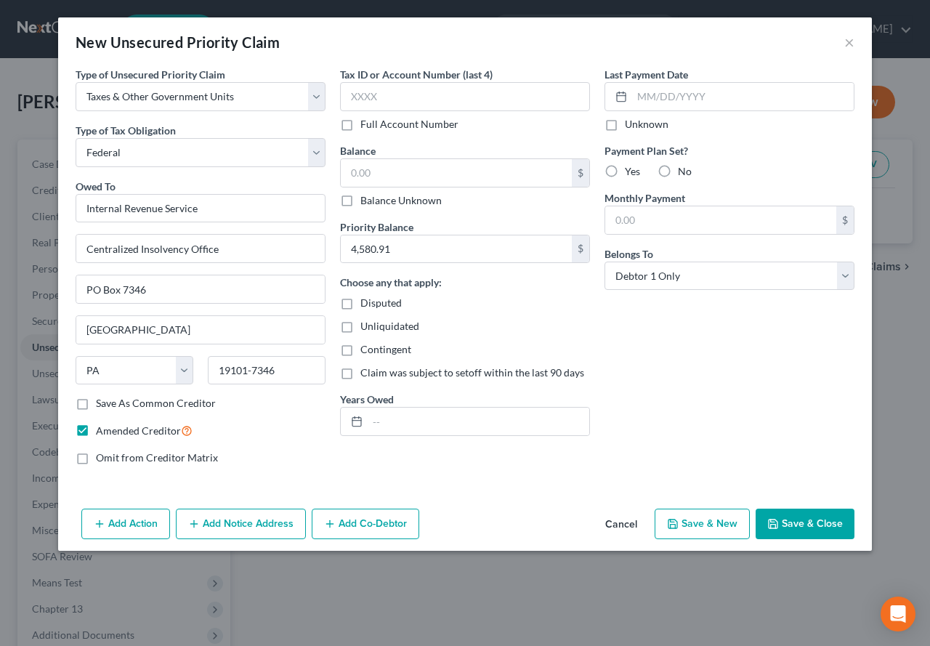
click at [805, 534] on button "Save & Close" at bounding box center [805, 524] width 99 height 31
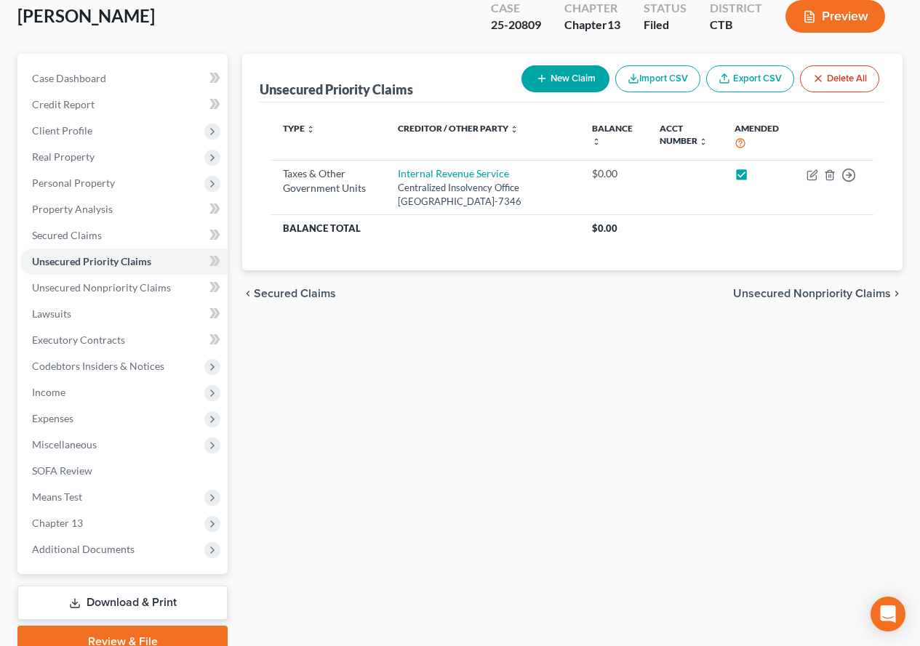
scroll to position [179, 0]
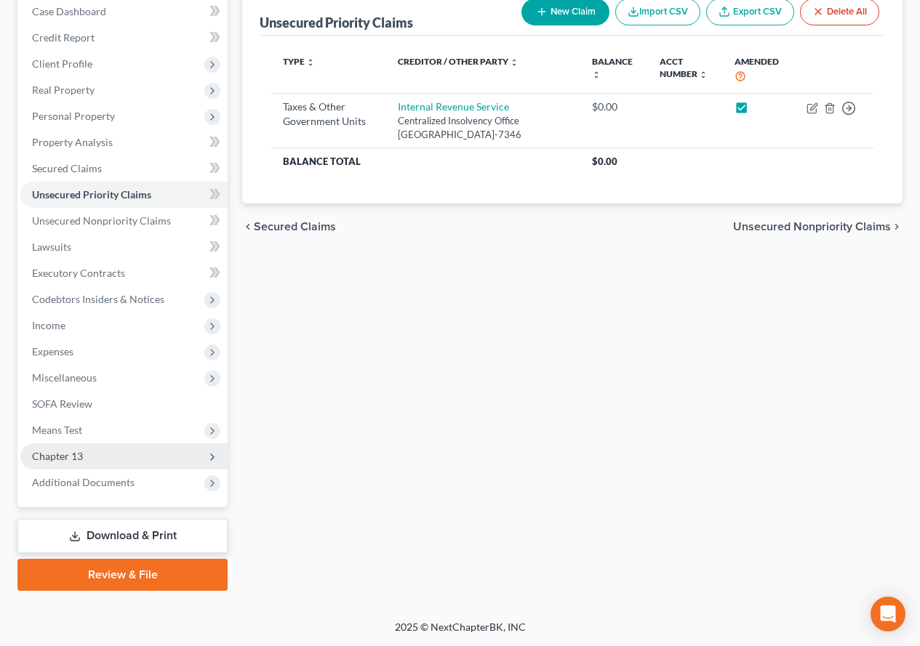
click at [33, 455] on span "Chapter 13" at bounding box center [57, 456] width 51 height 12
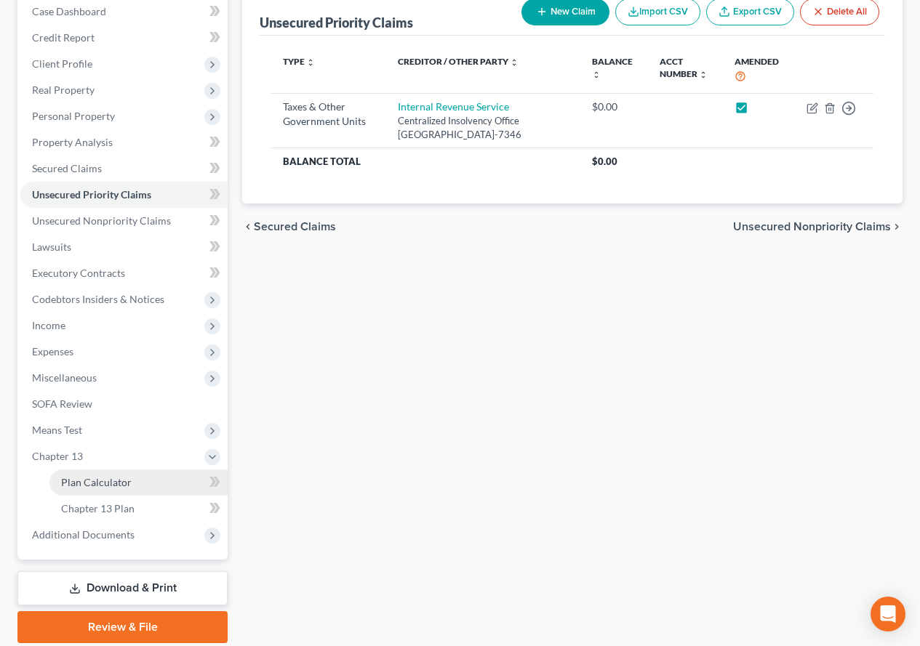
click at [87, 486] on span "Plan Calculator" at bounding box center [96, 482] width 71 height 12
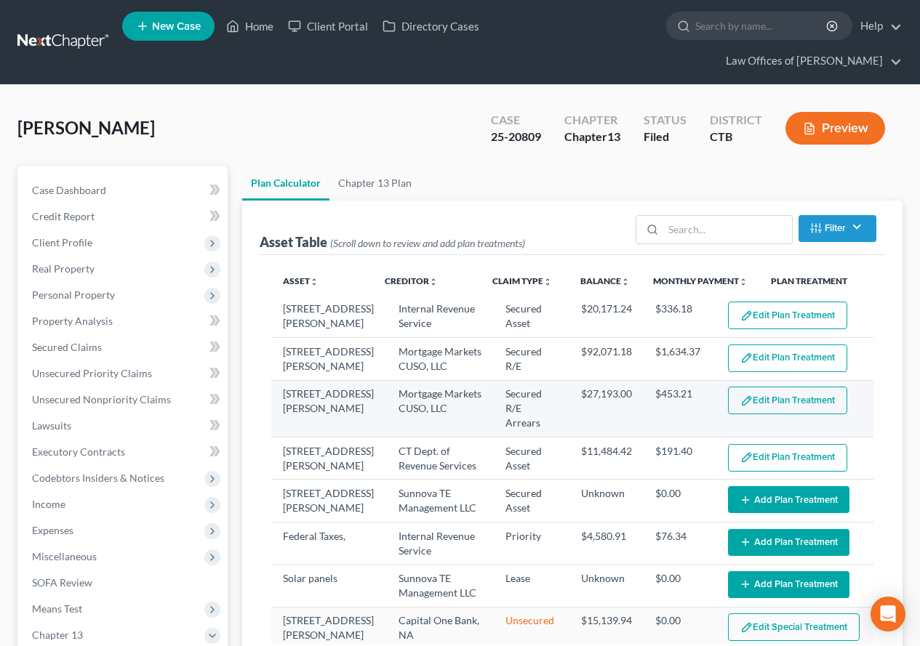
select select "59"
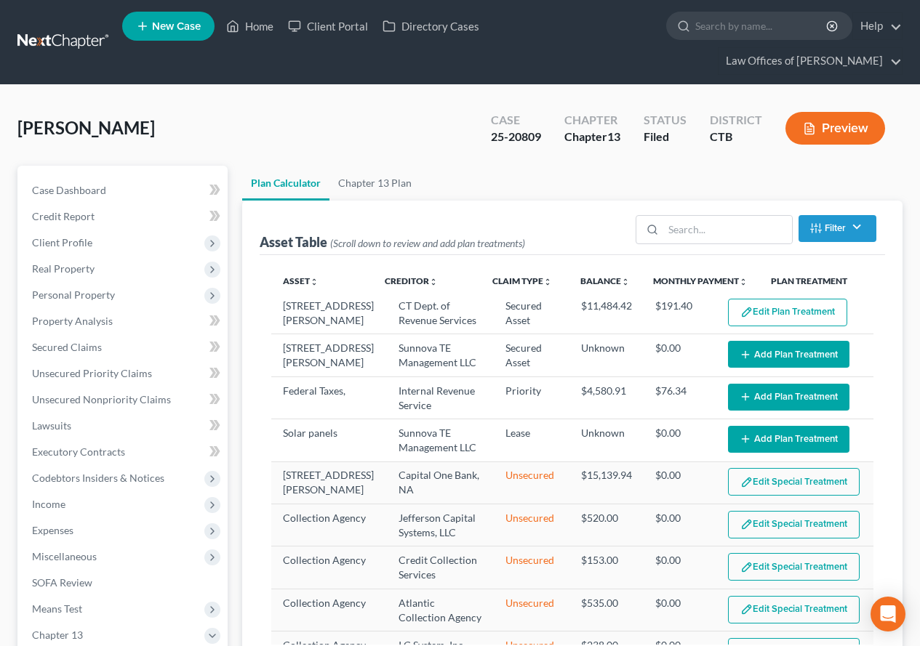
scroll to position [73, 0]
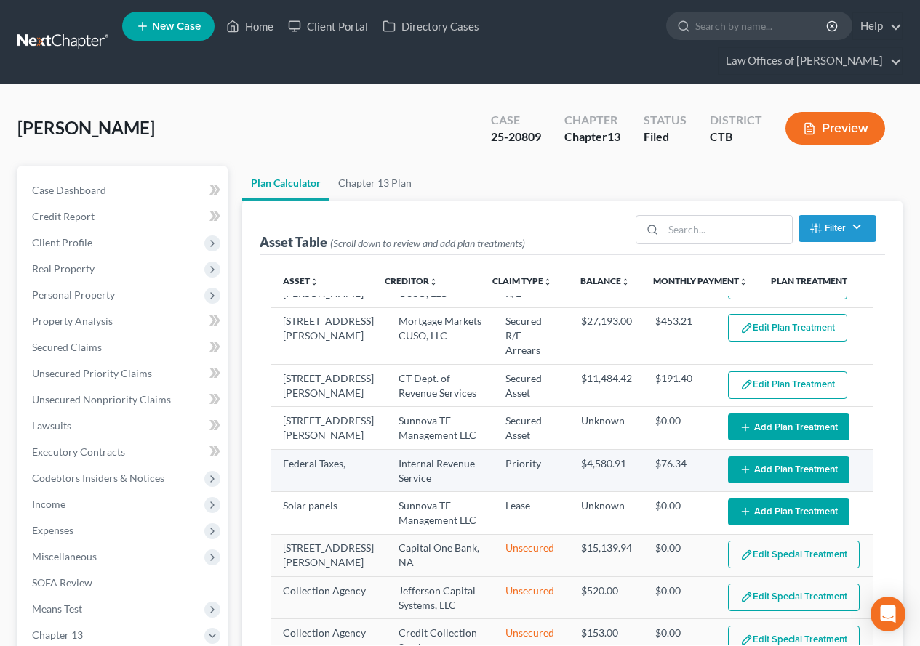
click at [767, 457] on button "Add Plan Treatment" at bounding box center [788, 470] width 121 height 27
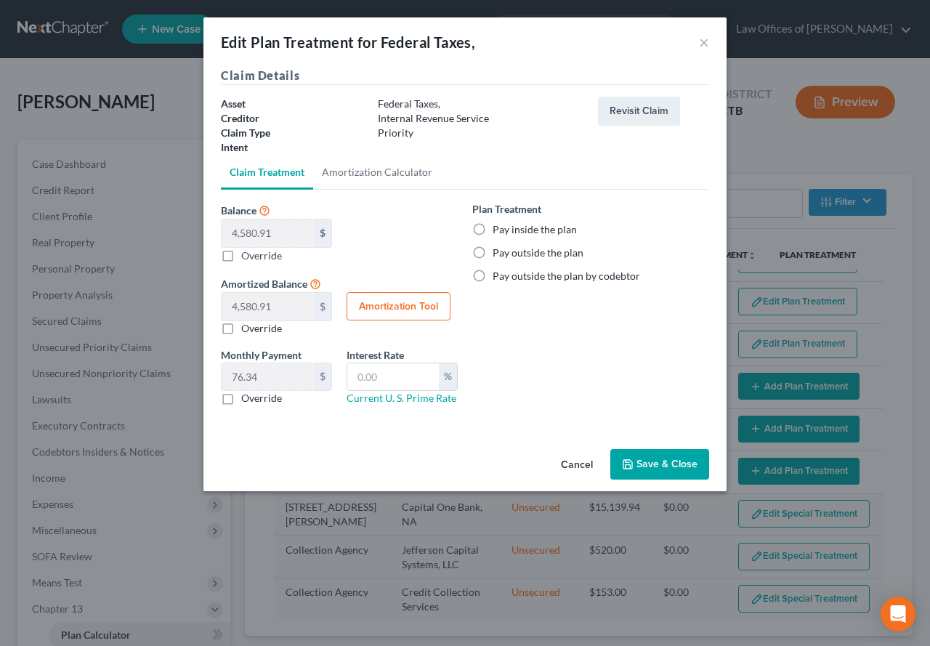
click at [355, 307] on button "Amortization Tool" at bounding box center [399, 306] width 104 height 29
type input "4,580.91"
type input "60"
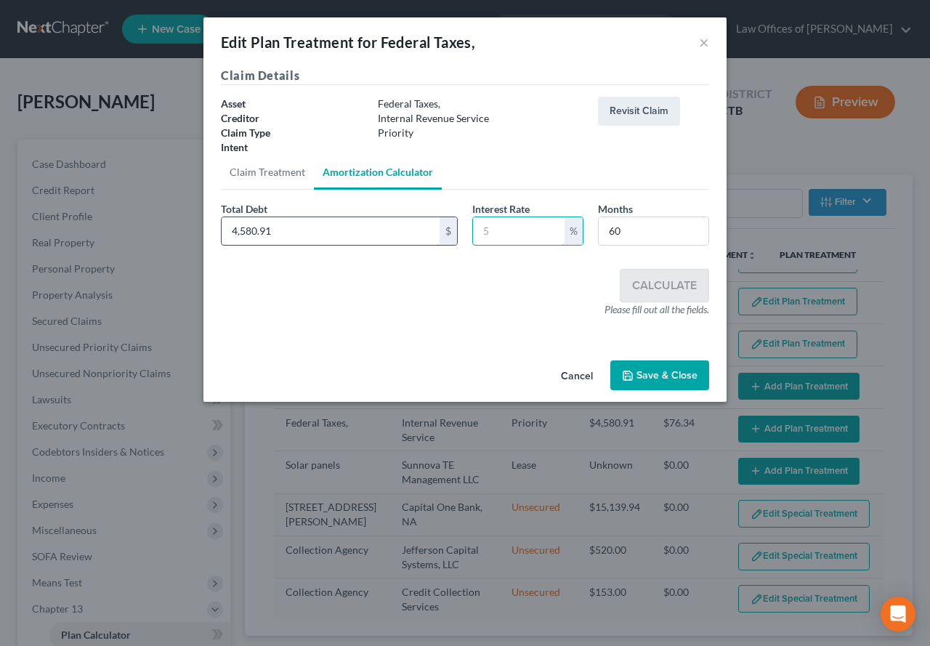
drag, startPoint x: 491, startPoint y: 236, endPoint x: 439, endPoint y: 227, distance: 52.3
click at [439, 227] on div "Total Debt 4,580.91 $ Interest Rate % Months 60" at bounding box center [465, 229] width 503 height 56
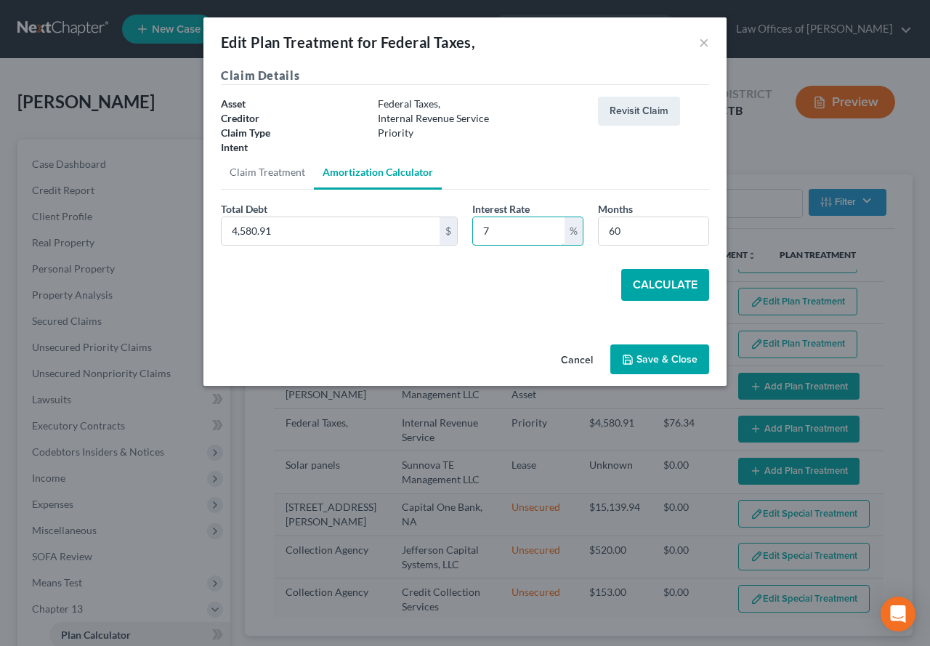
type input "7"
click at [643, 291] on button "Calculate" at bounding box center [666, 285] width 88 height 32
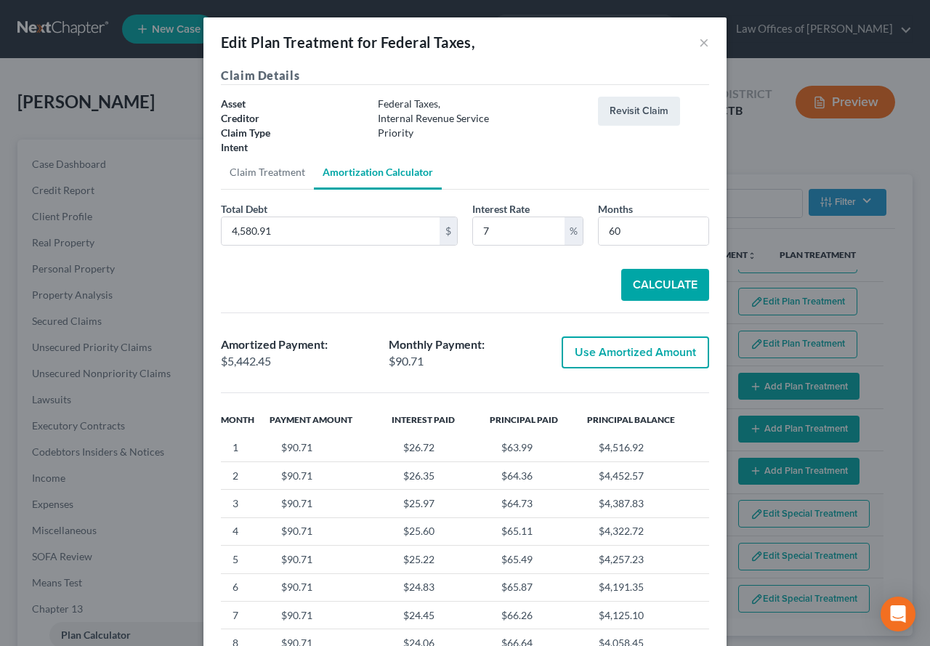
click at [614, 350] on button "Use Amortized Amount" at bounding box center [636, 353] width 148 height 32
type input "5,442.45"
checkbox input "true"
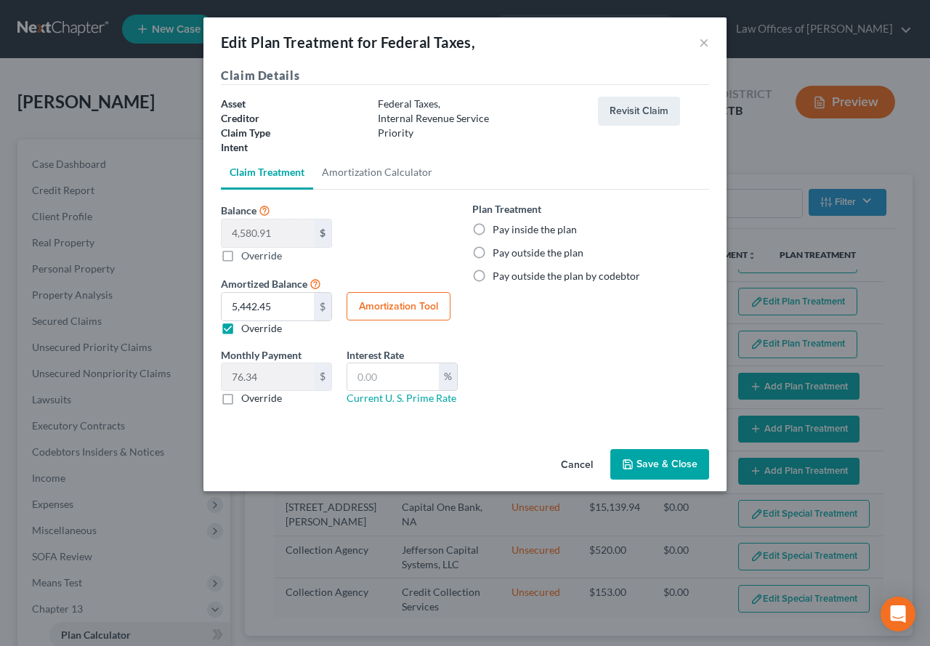
click at [642, 470] on button "Save & Close" at bounding box center [660, 464] width 99 height 31
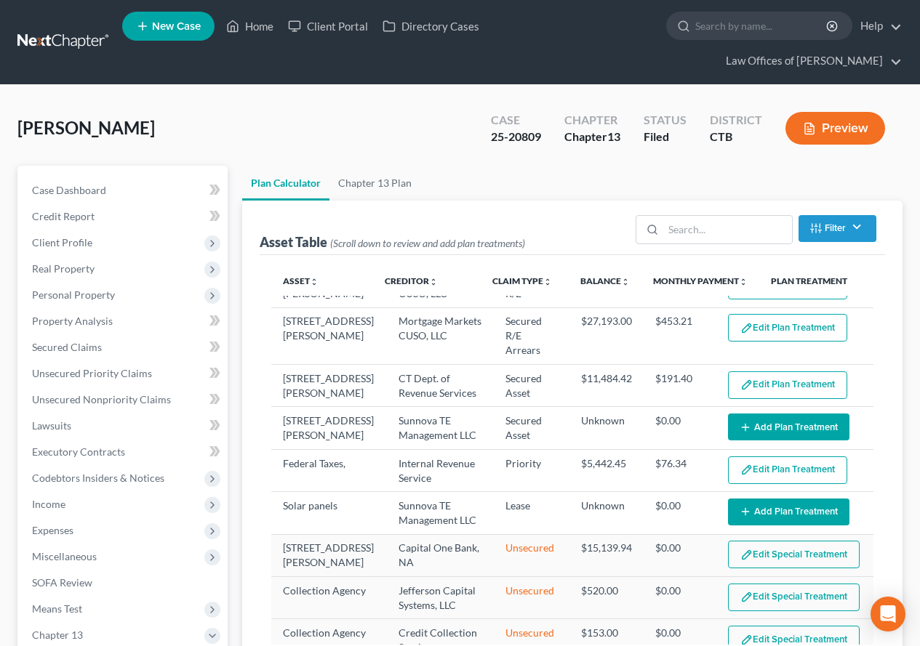
select select "59"
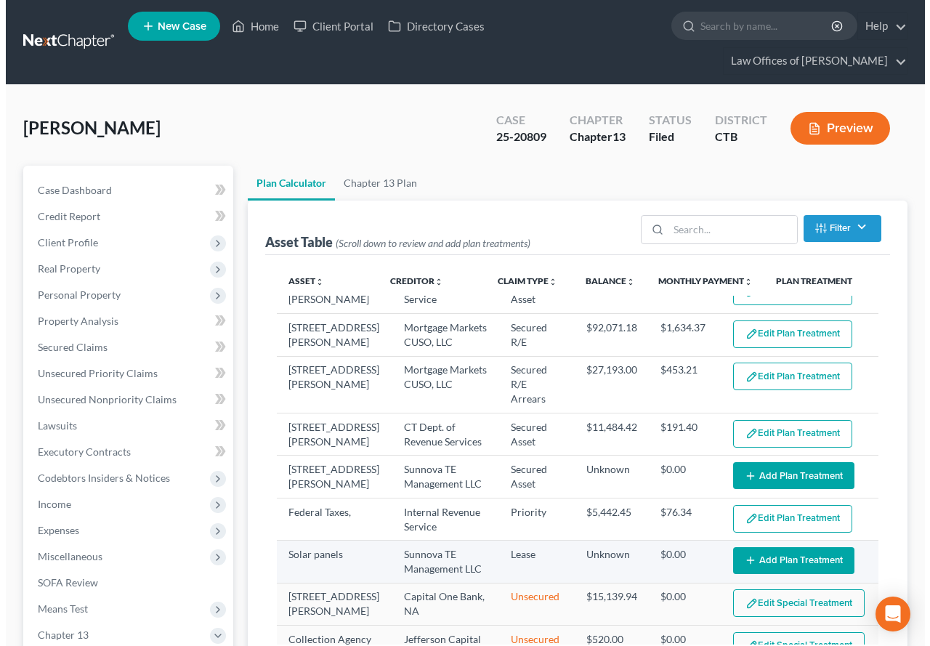
scroll to position [0, 0]
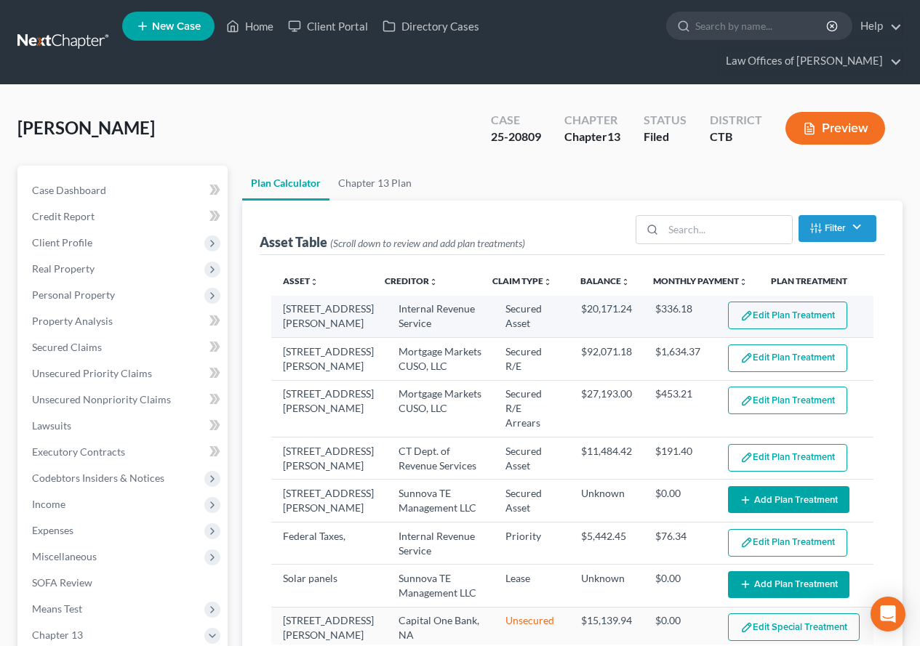
click at [752, 315] on button "Edit Plan Treatment" at bounding box center [787, 316] width 119 height 28
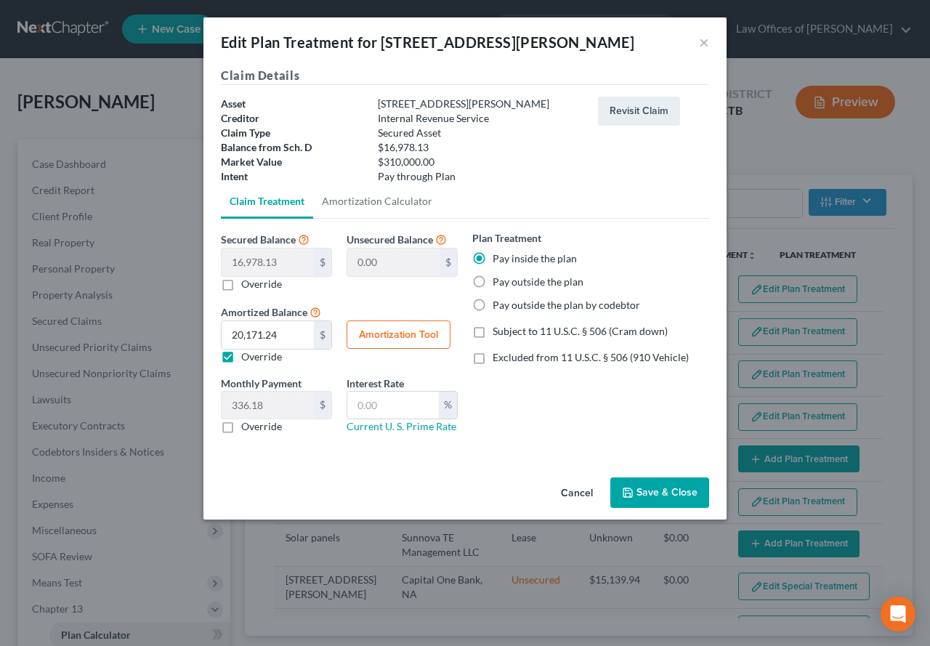
click at [241, 285] on label "Override" at bounding box center [261, 284] width 41 height 15
click at [247, 285] on input "Override" at bounding box center [251, 281] width 9 height 9
checkbox input "true"
type input "16,978.13"
click at [273, 262] on input "0.00" at bounding box center [268, 263] width 92 height 28
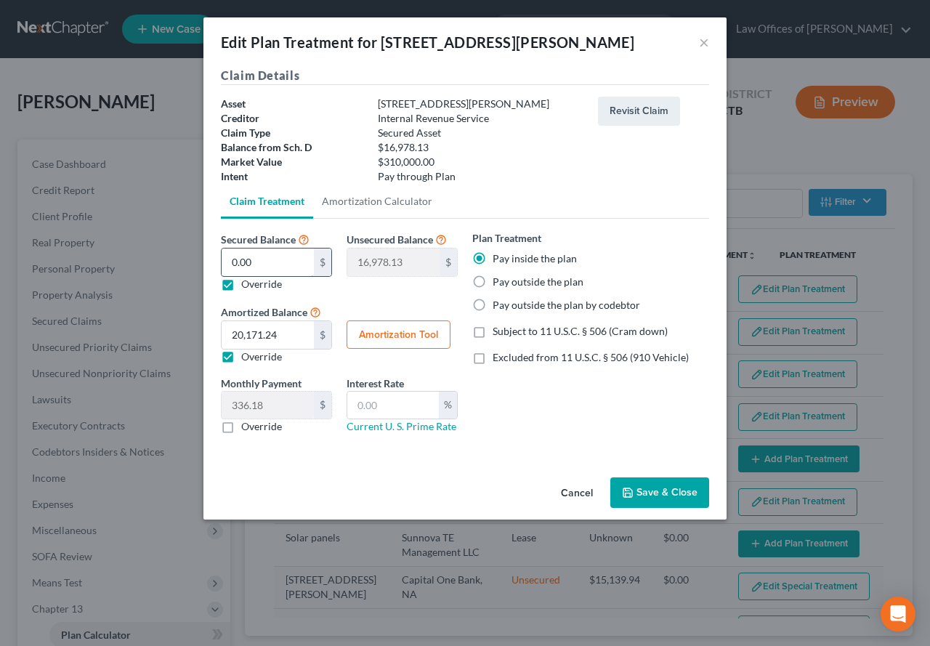
type input "2"
type input "16,976.13"
type input "28"
type input "16,950.13"
type input "285"
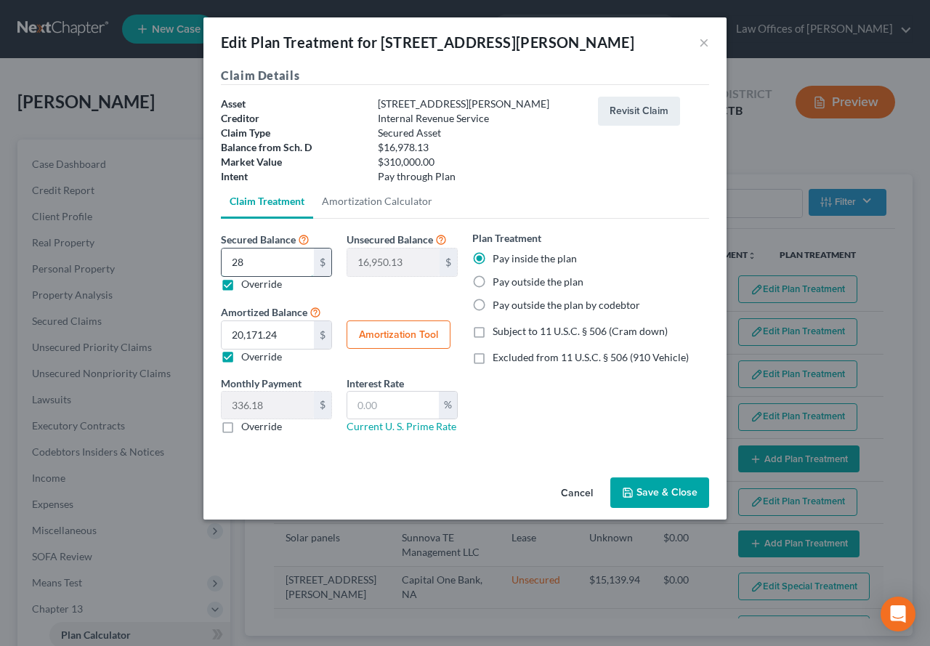
type input "16,693.13"
type input "2856"
type input "14,122.13"
type input "2,8560"
type input "-11,581.86"
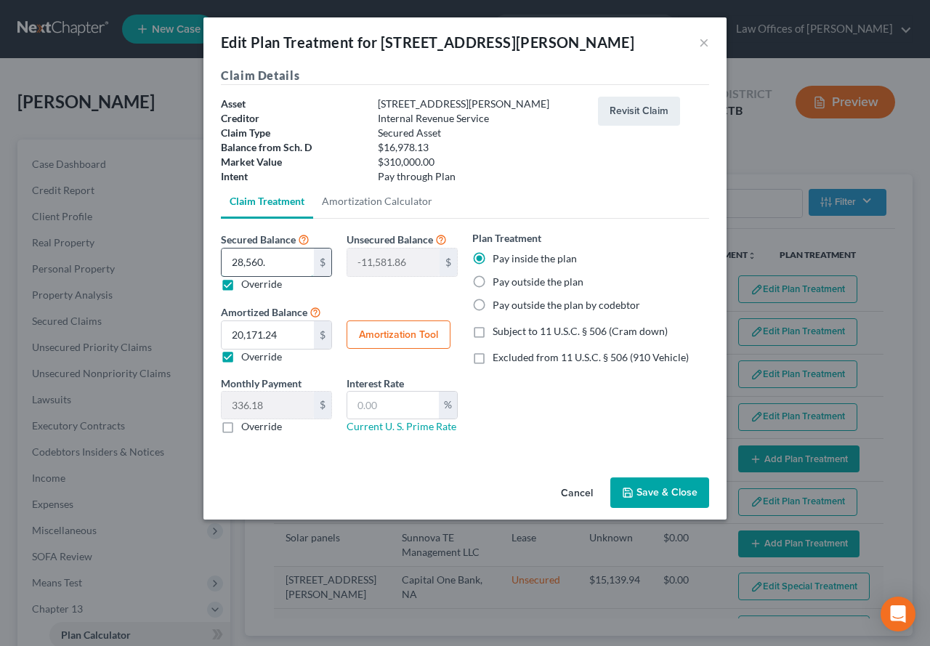
type input "28,560.4"
type input "-11,582.27"
type input "28,560.44"
type input "-11,582.30"
type input "28,560.44"
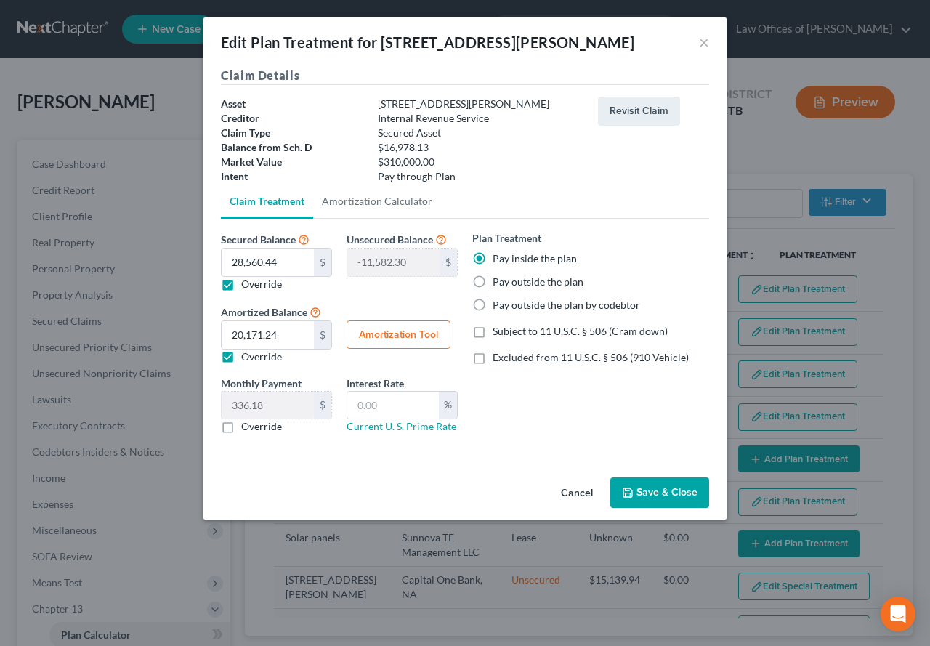
click at [398, 340] on button "Amortization Tool" at bounding box center [399, 335] width 104 height 29
type input "28,560.44"
type input "60"
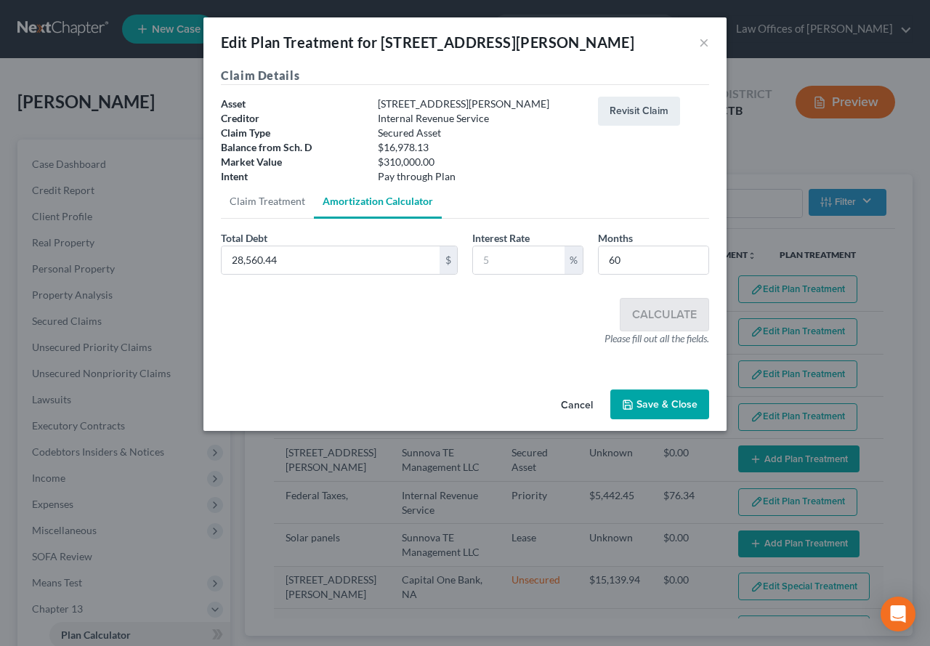
click at [644, 411] on button "Save & Close" at bounding box center [660, 405] width 99 height 31
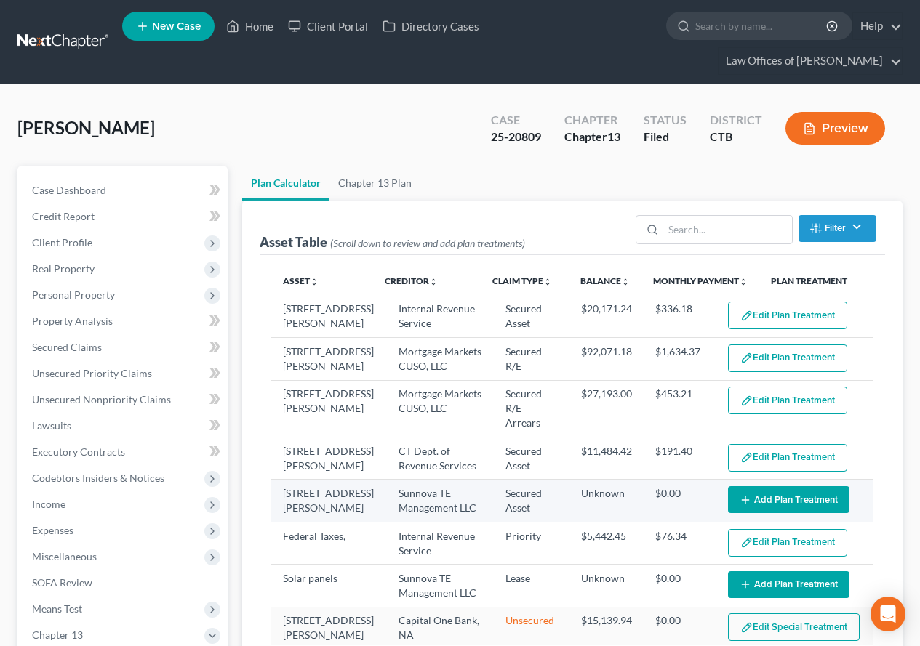
select select "59"
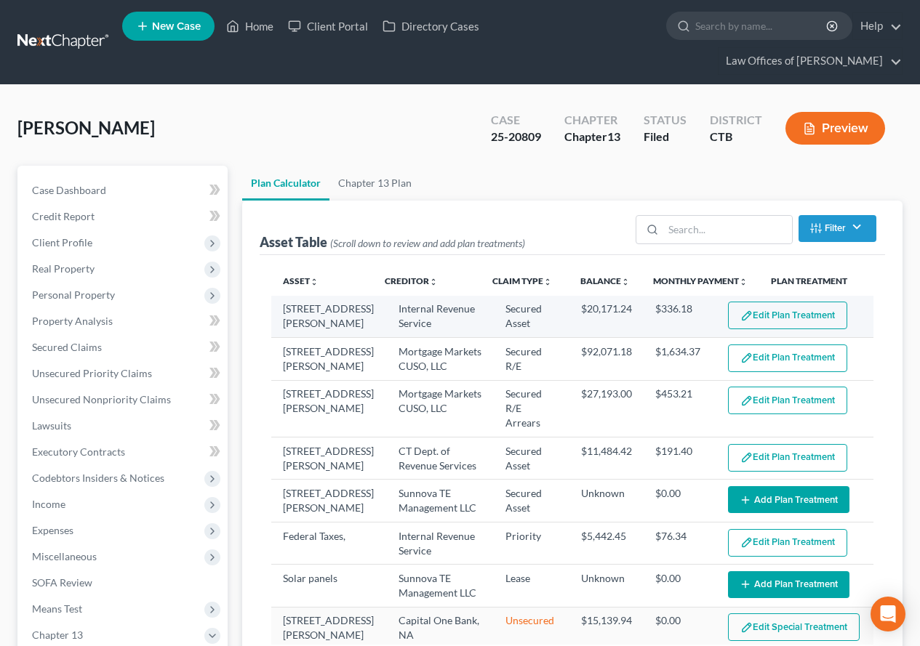
click at [798, 317] on button "Edit Plan Treatment" at bounding box center [787, 316] width 119 height 28
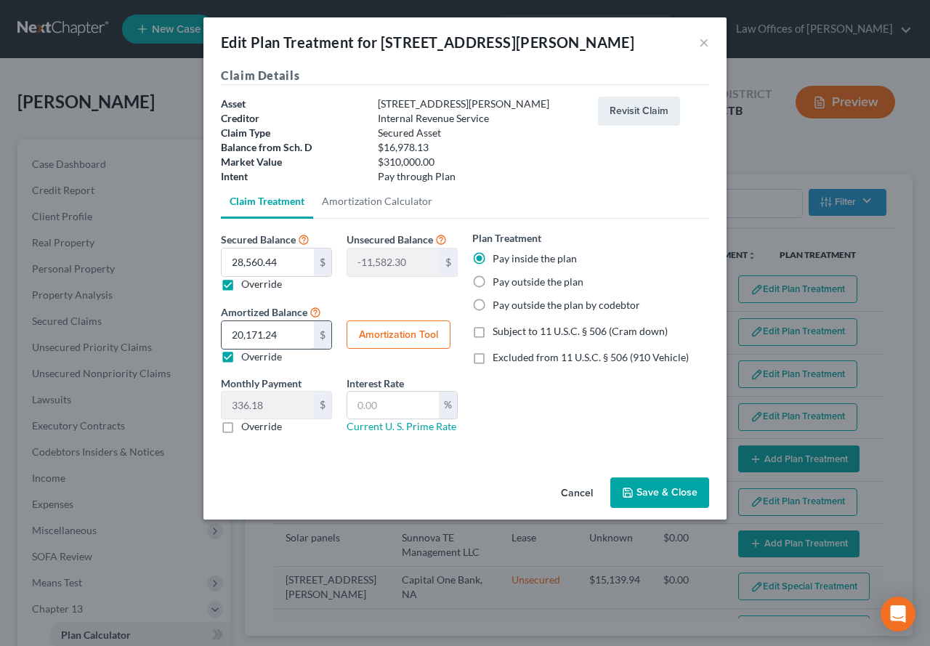
click at [292, 336] on input "20,171.24" at bounding box center [268, 335] width 92 height 28
type input "2"
type input "0.03"
type input "28"
type input "0.46"
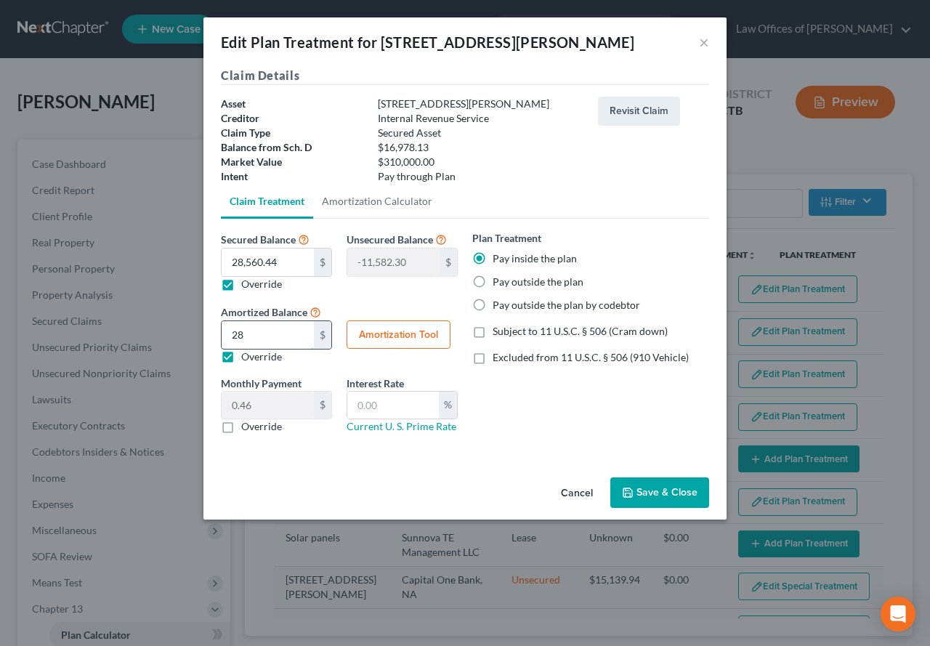
type input "285"
type input "4.75"
type input "2856"
type input "47.60"
type input "2,8560"
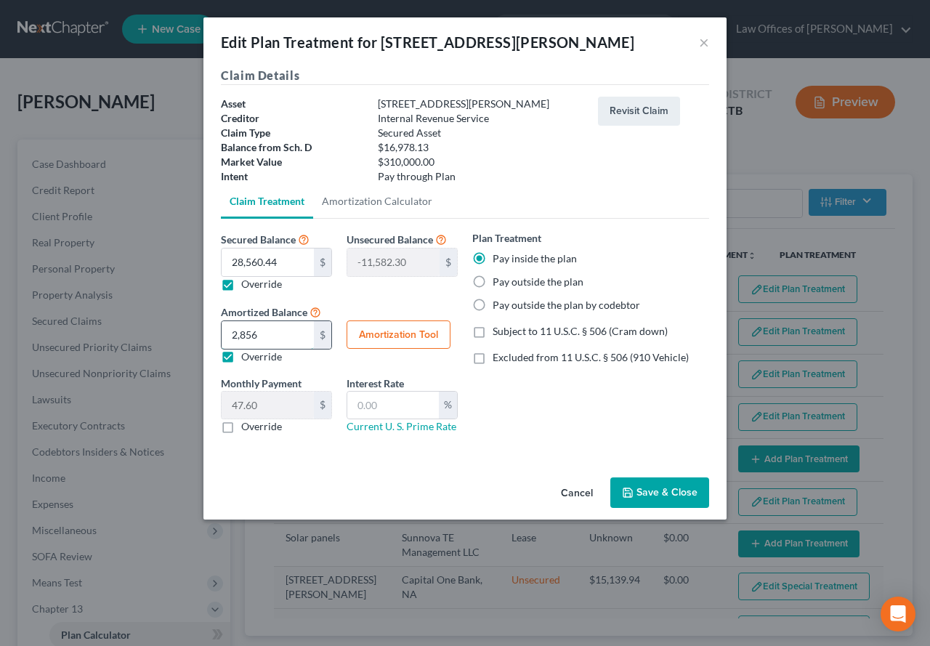
type input "476.00"
type input "28,560.44"
click at [661, 494] on button "Save & Close" at bounding box center [660, 493] width 99 height 31
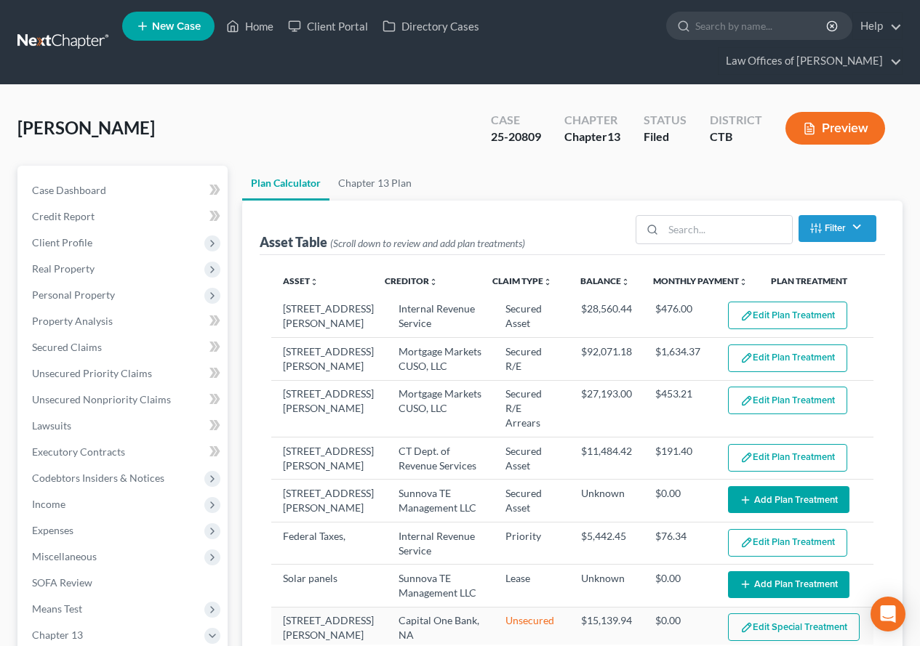
select select "59"
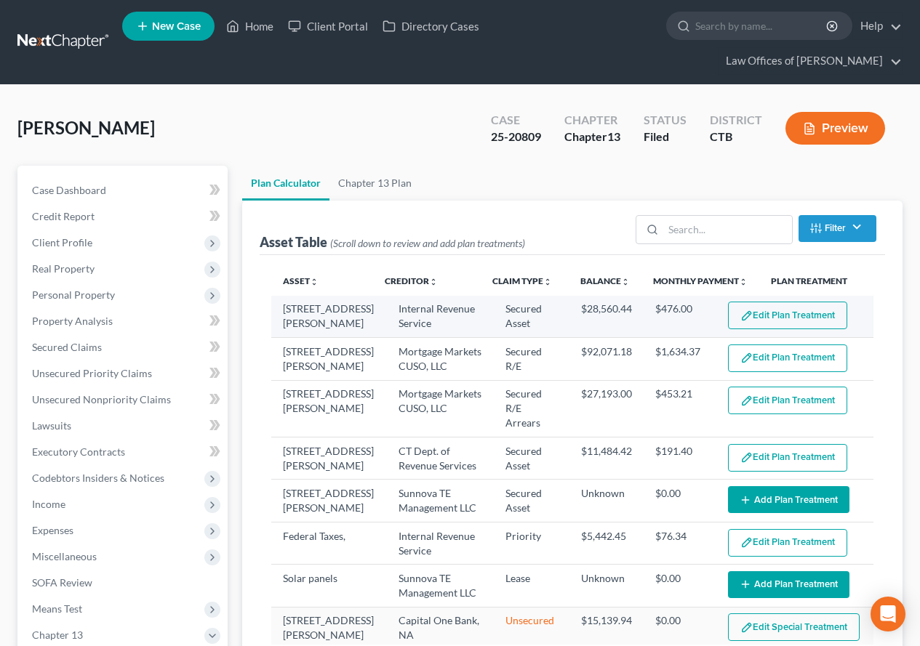
click at [740, 318] on img "button" at bounding box center [746, 316] width 12 height 12
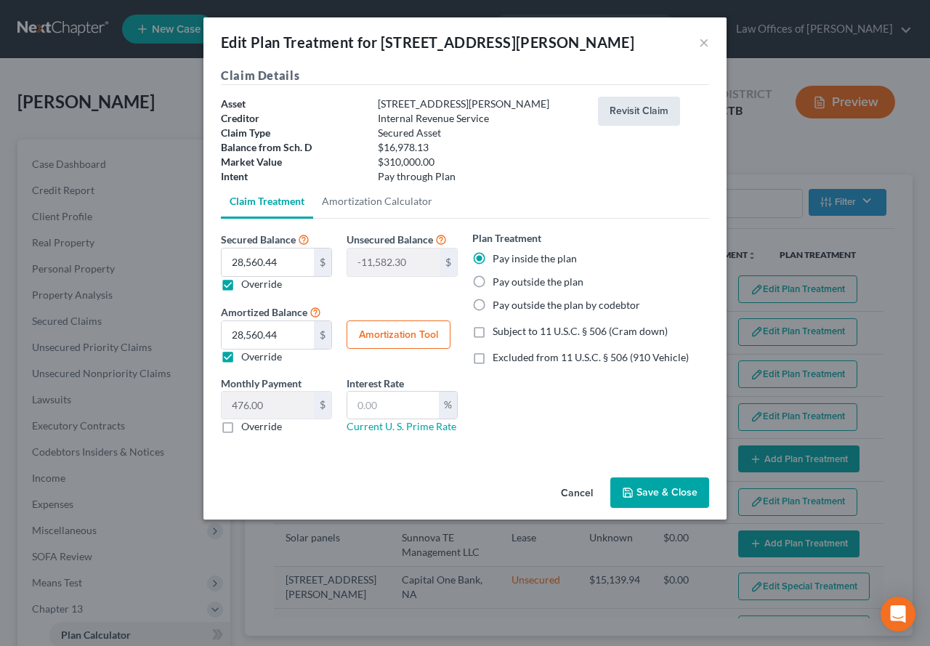
click at [634, 114] on button "Revisit Claim" at bounding box center [639, 111] width 82 height 29
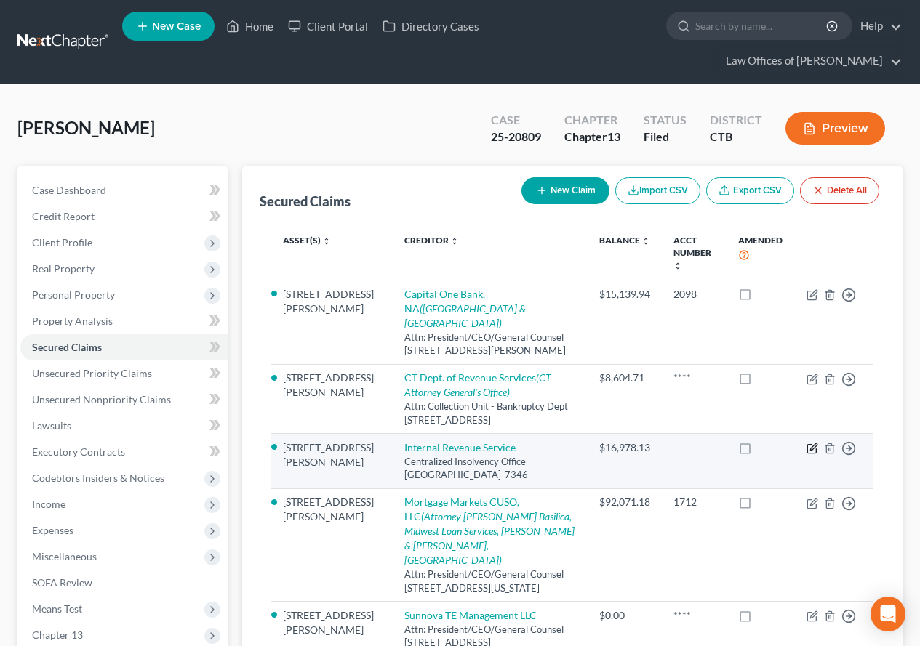
click at [812, 444] on icon "button" at bounding box center [813, 447] width 7 height 7
select select "39"
select select "10"
select select "4"
select select "0"
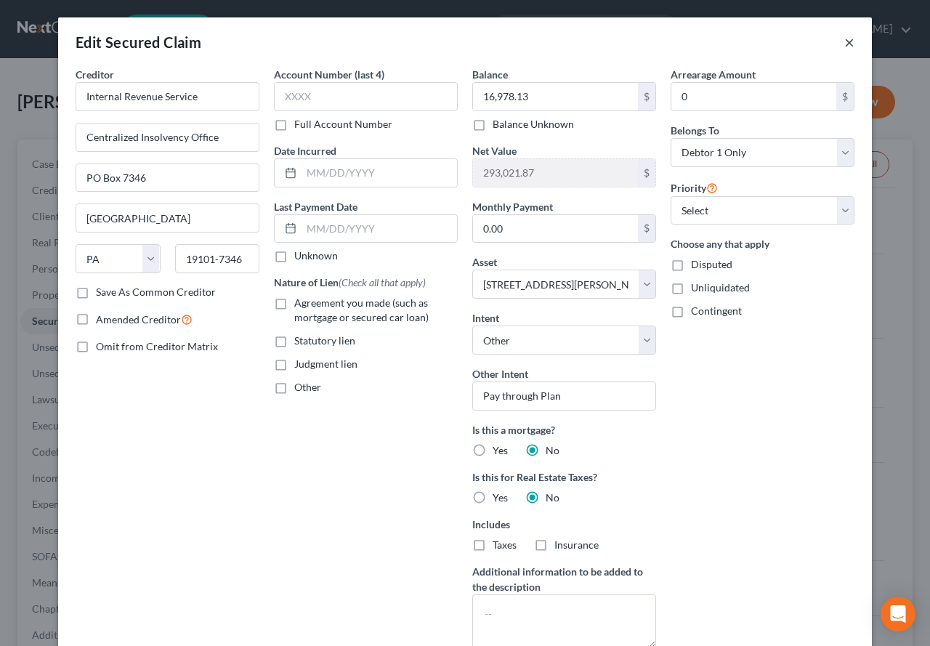
click at [847, 42] on button "×" at bounding box center [850, 41] width 10 height 17
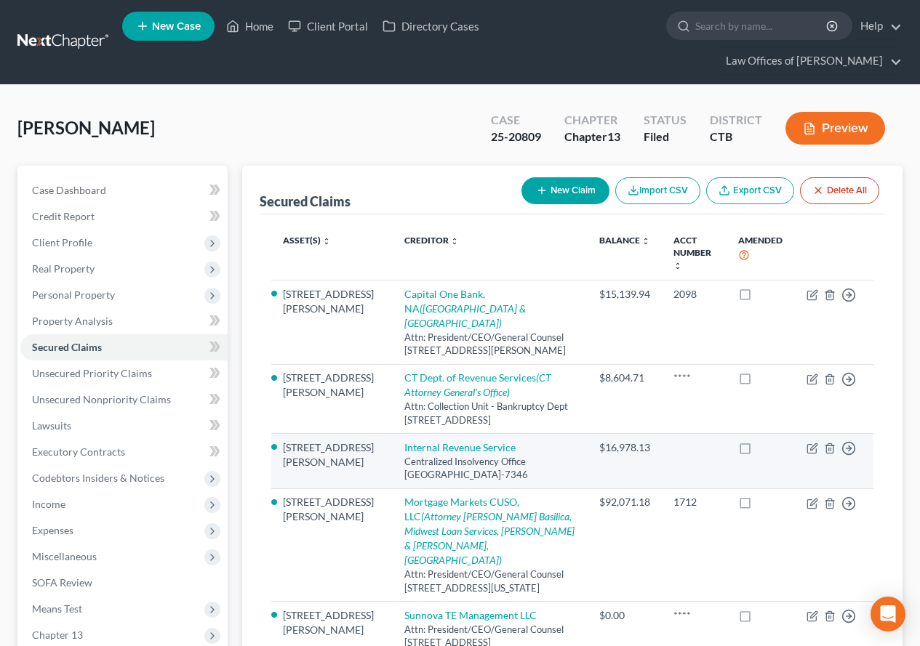
click at [758, 451] on label at bounding box center [758, 451] width 0 height 0
click at [764, 441] on input "checkbox" at bounding box center [768, 445] width 9 height 9
checkbox input "true"
click at [811, 445] on icon "button" at bounding box center [811, 449] width 9 height 9
select select "39"
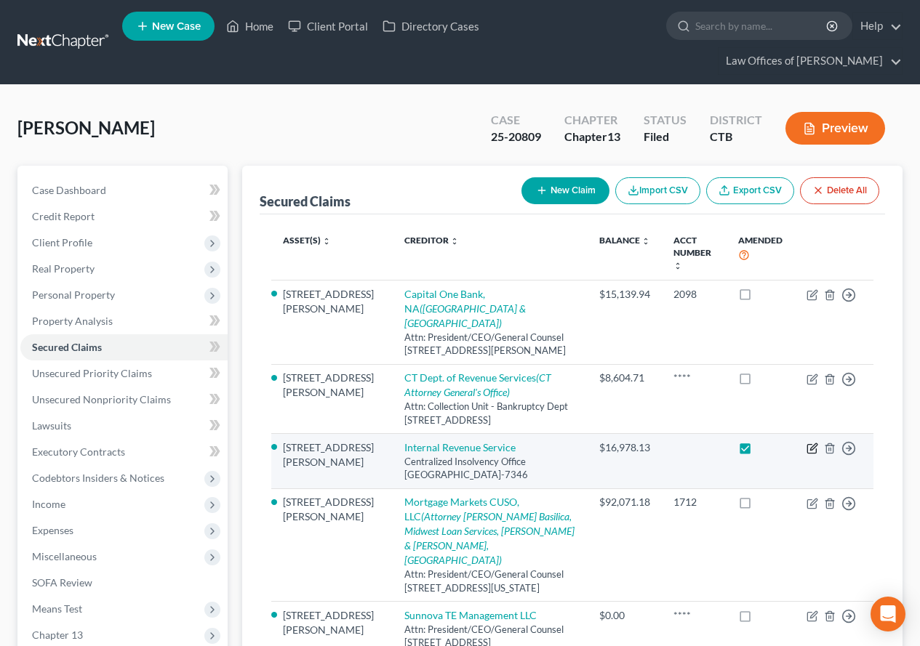
select select "10"
select select "4"
select select "0"
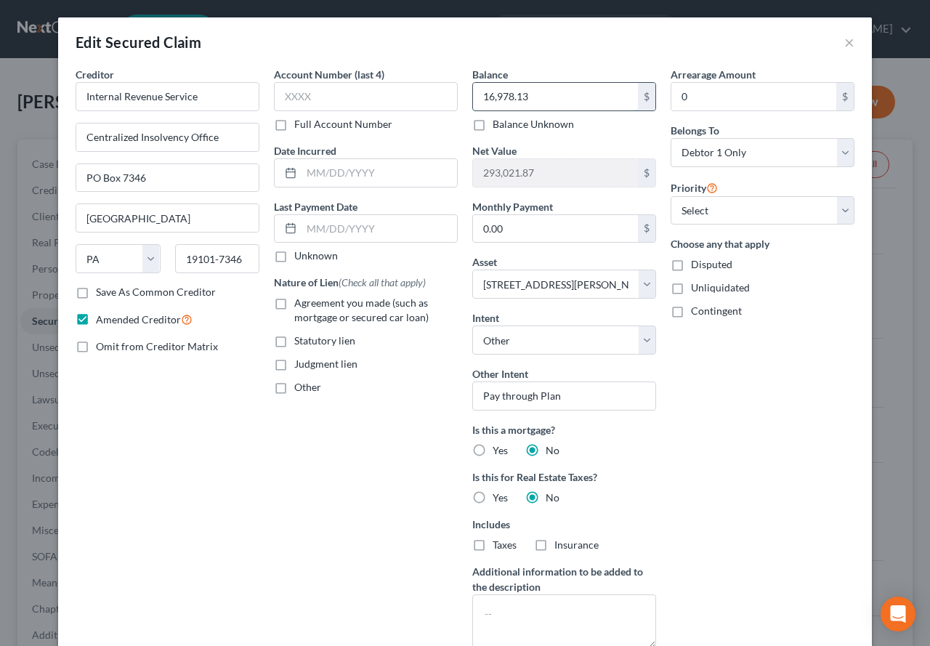
click at [553, 101] on input "16,978.13" at bounding box center [555, 97] width 165 height 28
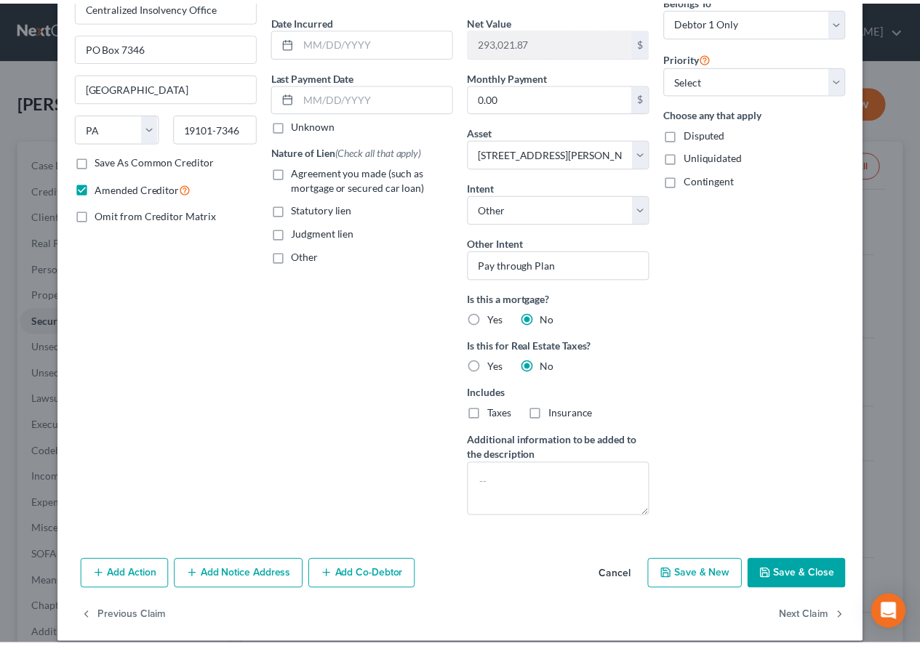
scroll to position [147, 0]
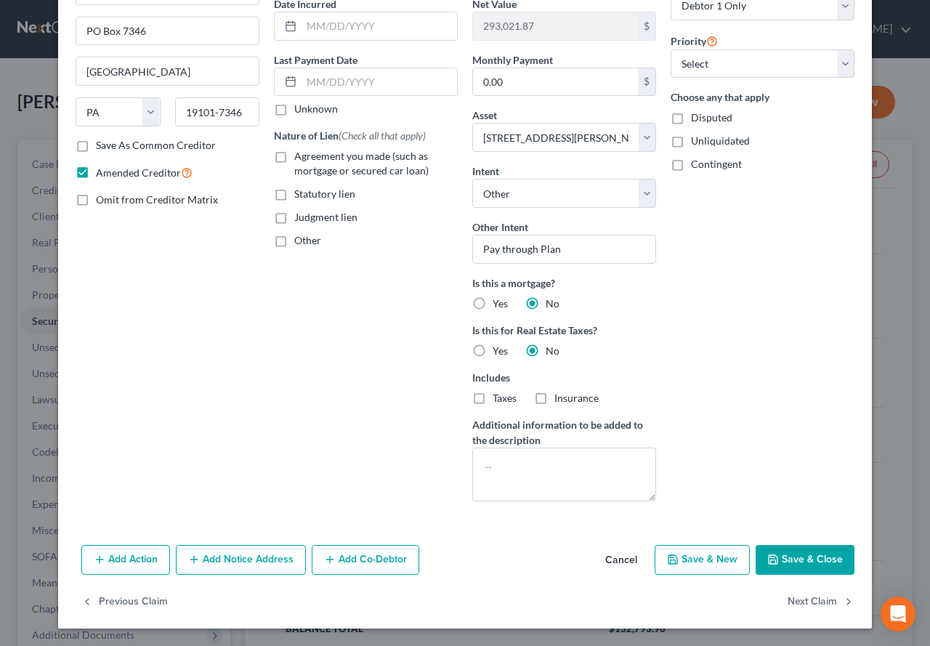
type input "28,560.44"
click at [801, 558] on button "Save & Close" at bounding box center [805, 560] width 99 height 31
select select
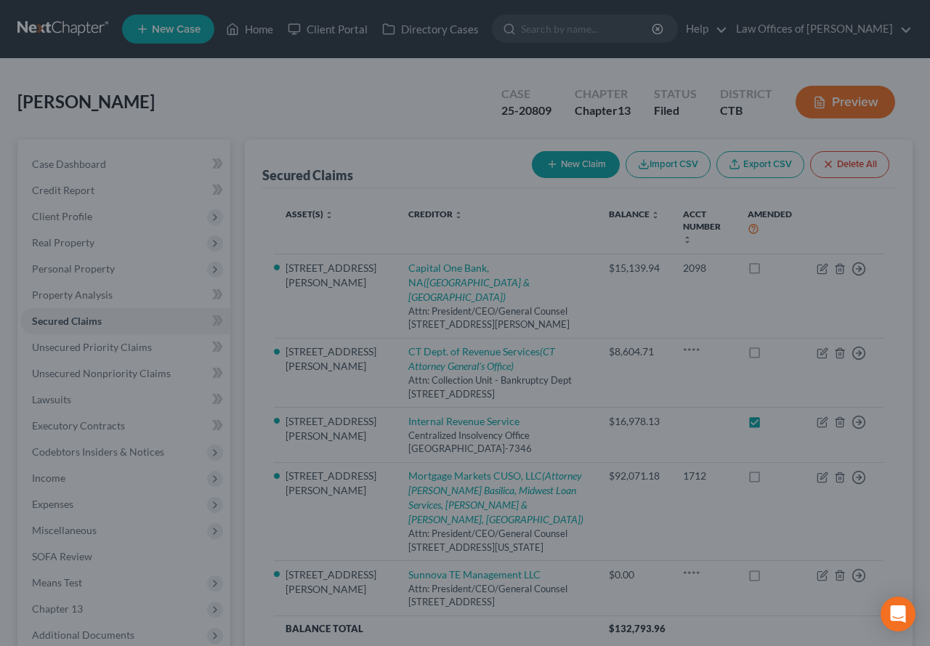
type input "281,439.56"
select select "10"
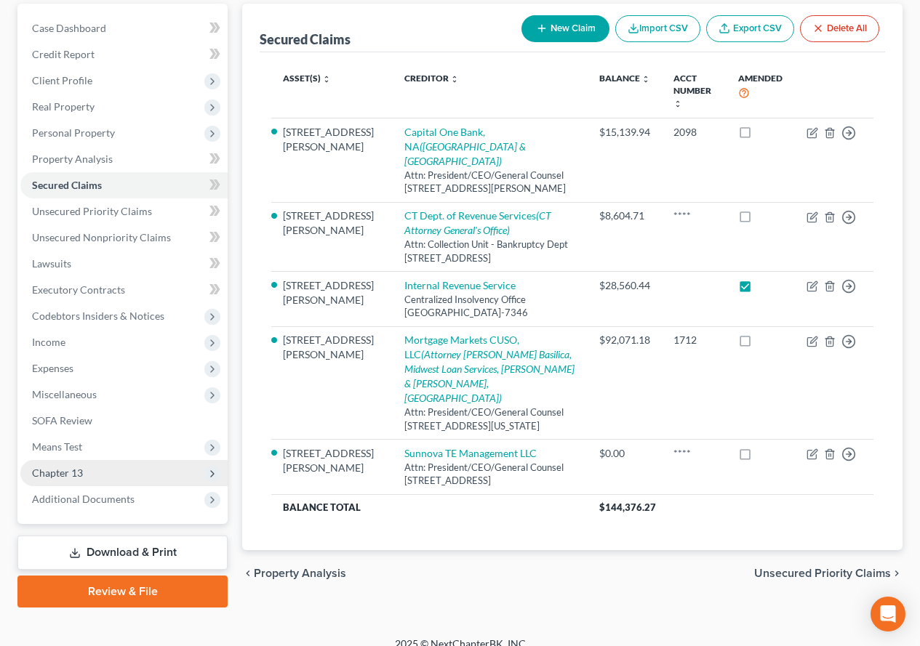
scroll to position [179, 0]
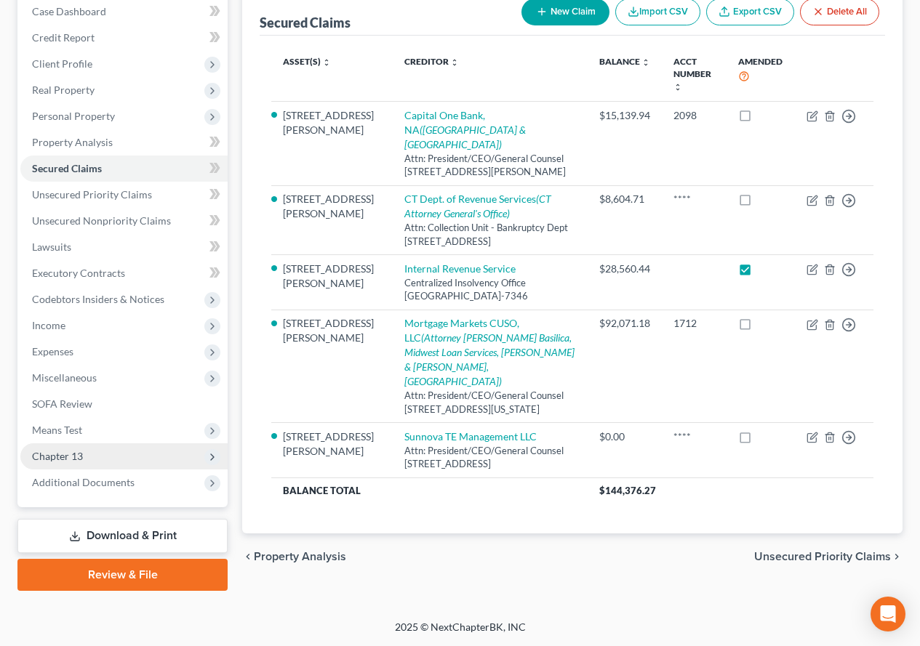
click at [57, 460] on span "Chapter 13" at bounding box center [57, 456] width 51 height 12
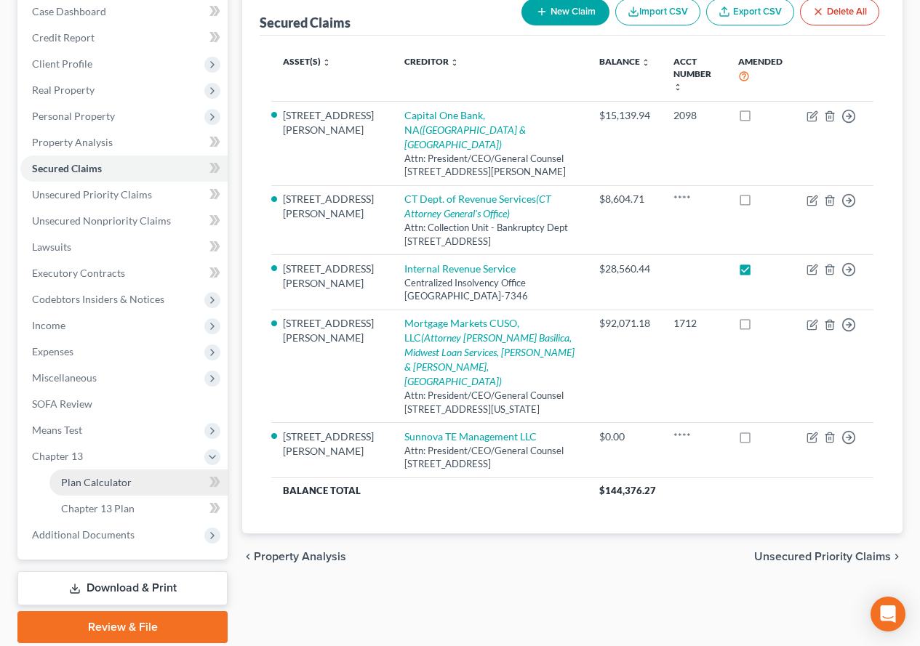
click at [104, 486] on span "Plan Calculator" at bounding box center [96, 482] width 71 height 12
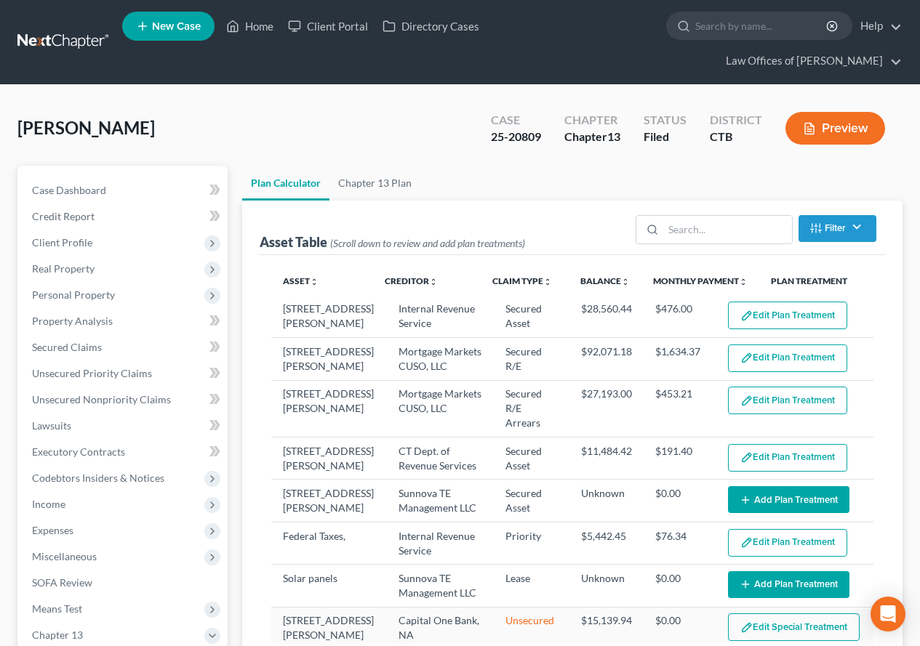
select select "59"
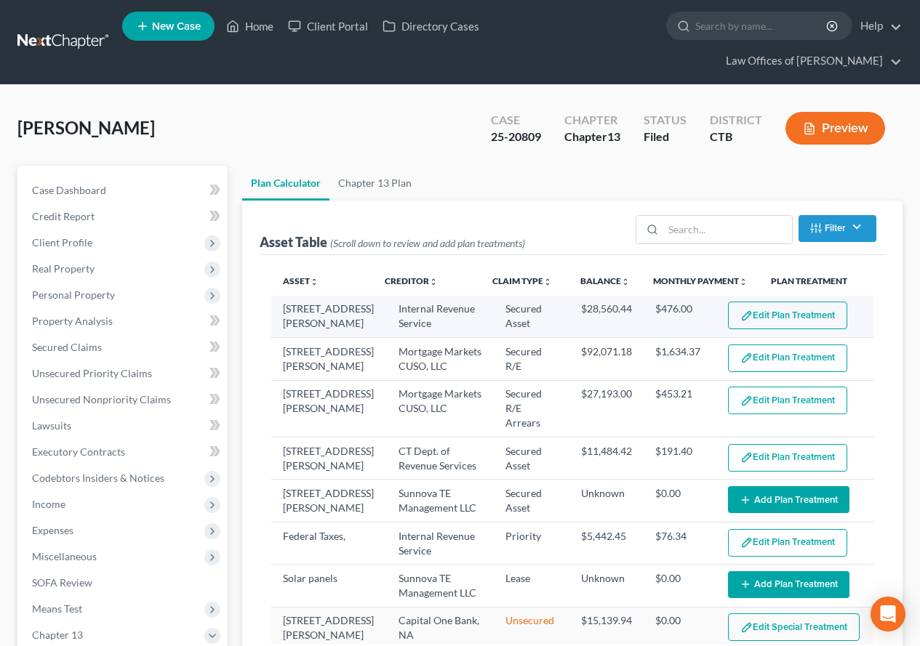
click at [748, 321] on button "Edit Plan Treatment" at bounding box center [787, 316] width 119 height 28
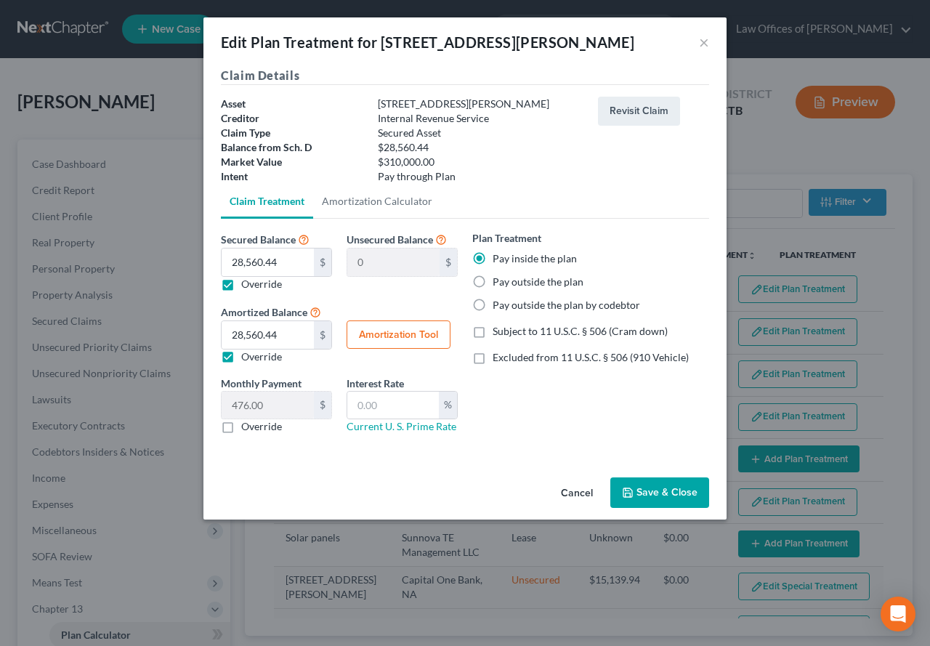
click at [643, 494] on button "Save & Close" at bounding box center [660, 493] width 99 height 31
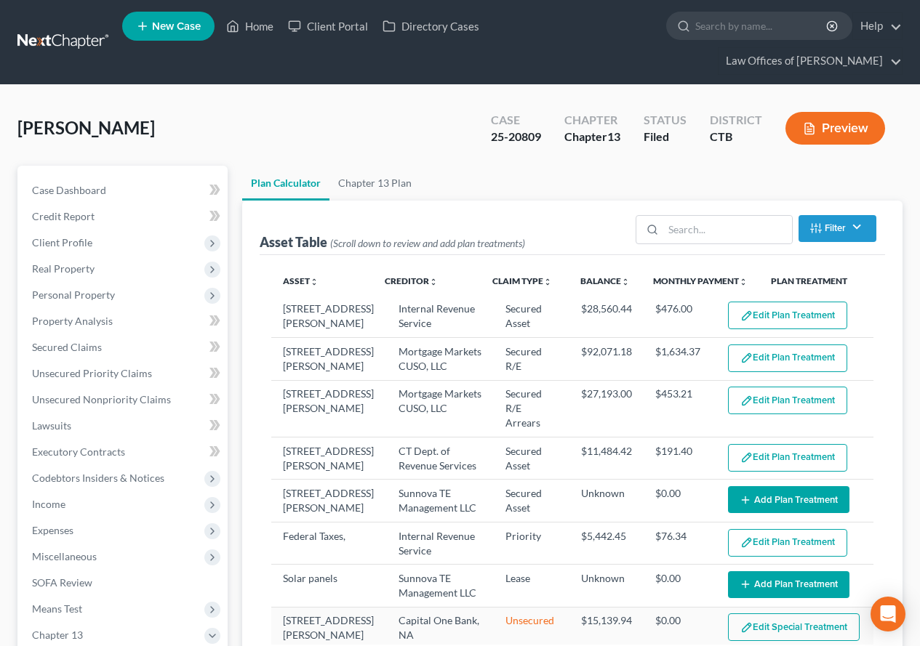
select select "59"
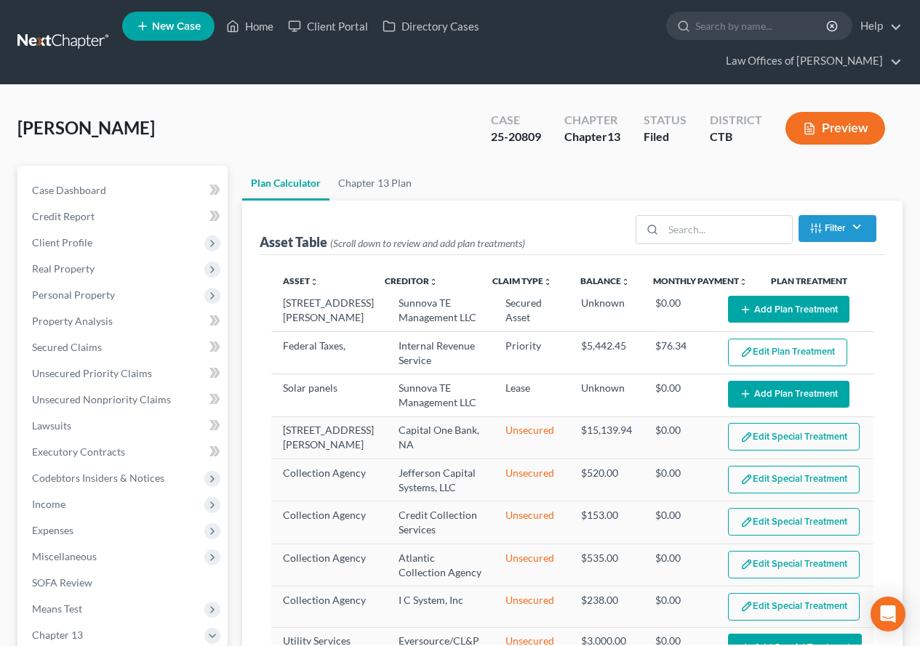
scroll to position [212, 0]
